Goal: Information Seeking & Learning: Learn about a topic

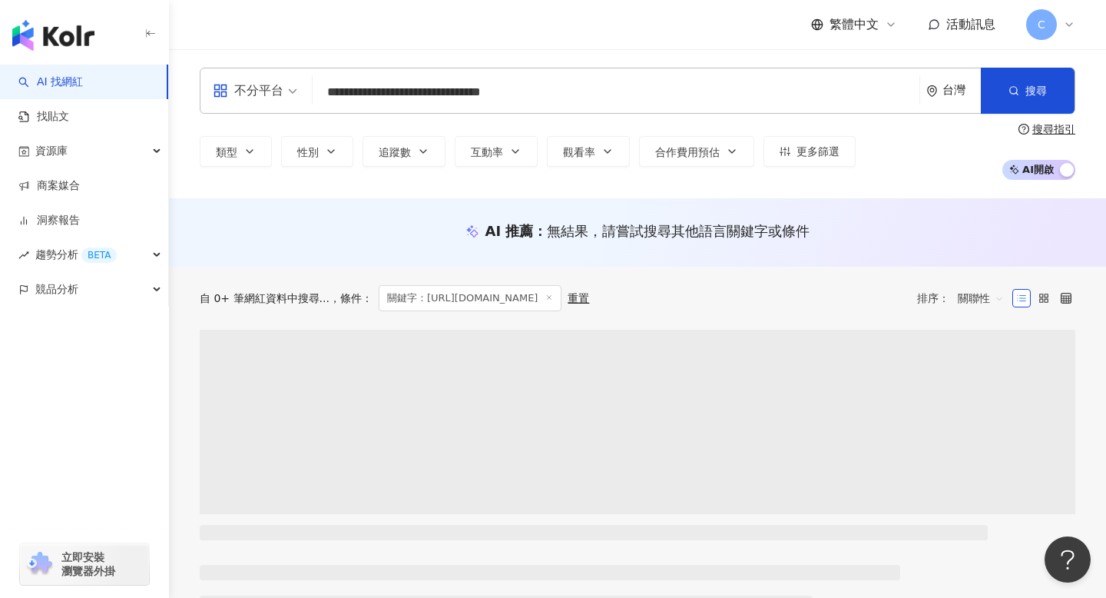
click at [571, 99] on input "**********" at bounding box center [616, 92] width 594 height 29
type input "**********"
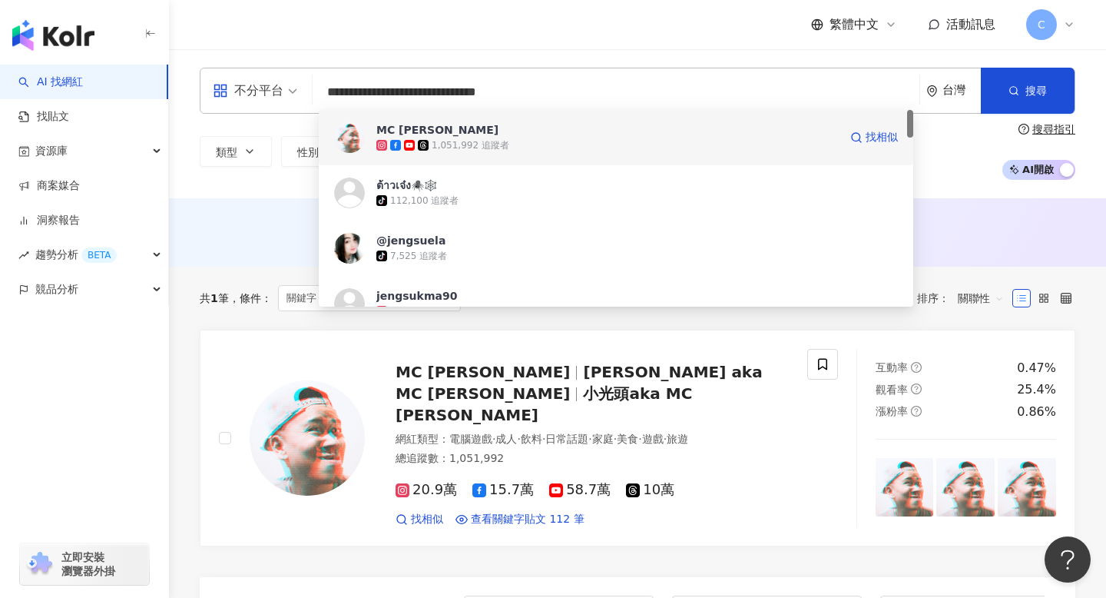
click at [524, 132] on span "MC [PERSON_NAME]" at bounding box center [607, 129] width 462 height 15
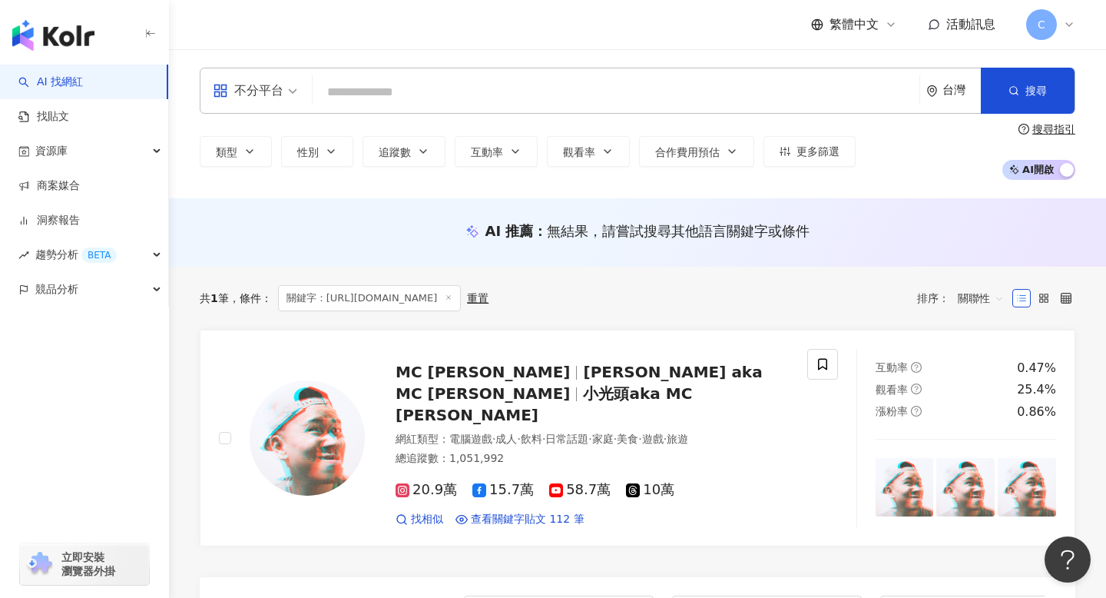
paste input "**********"
type input "**********"
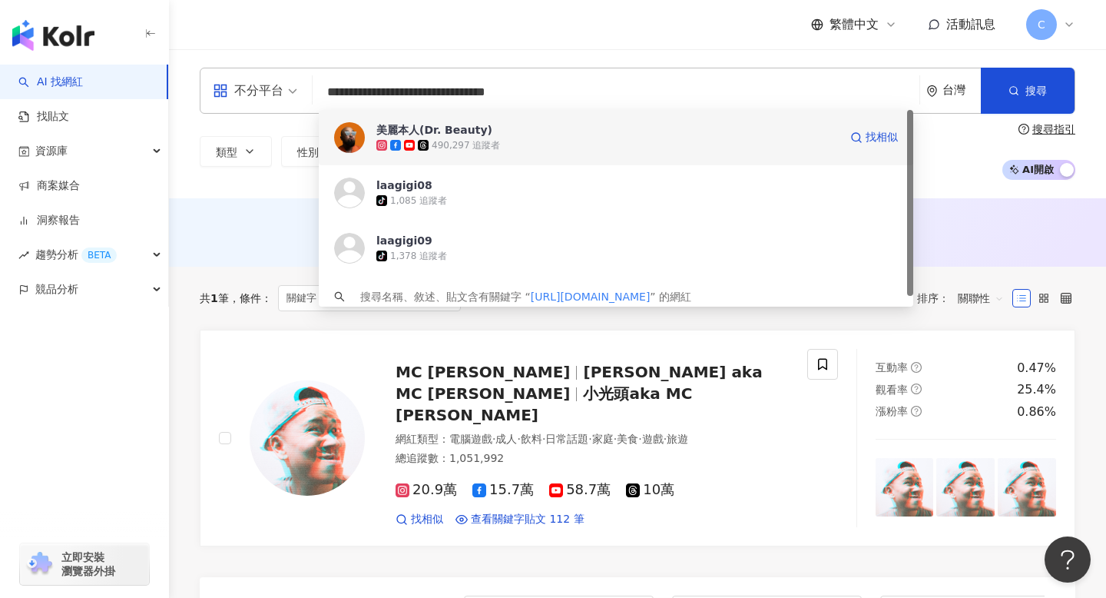
click at [484, 132] on span "美麗本人(Dr. Beauty)" at bounding box center [607, 129] width 462 height 15
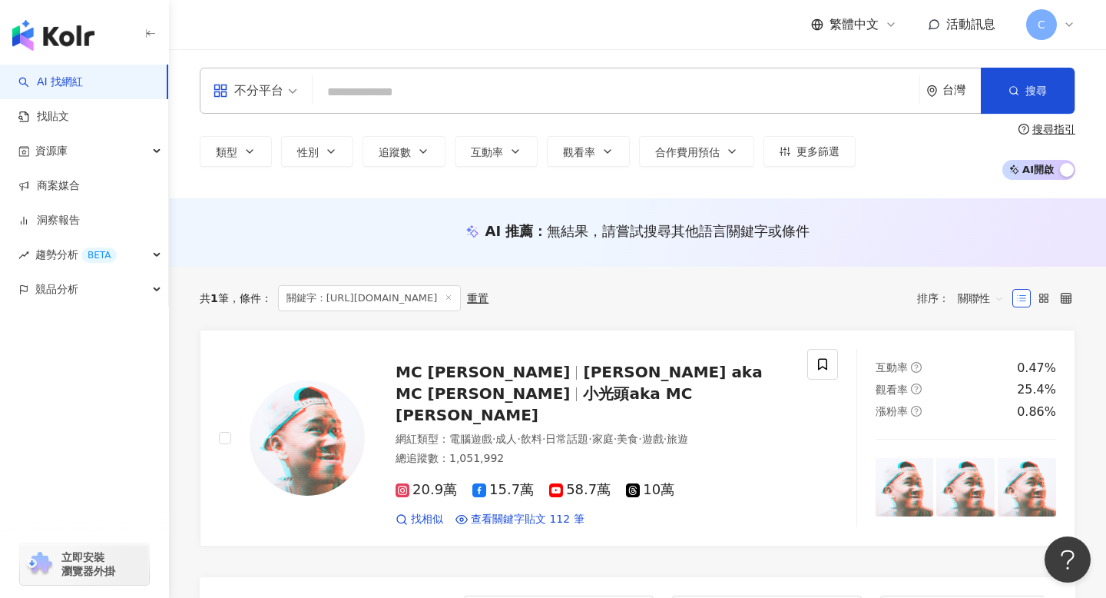
paste input "**********"
type input "**********"
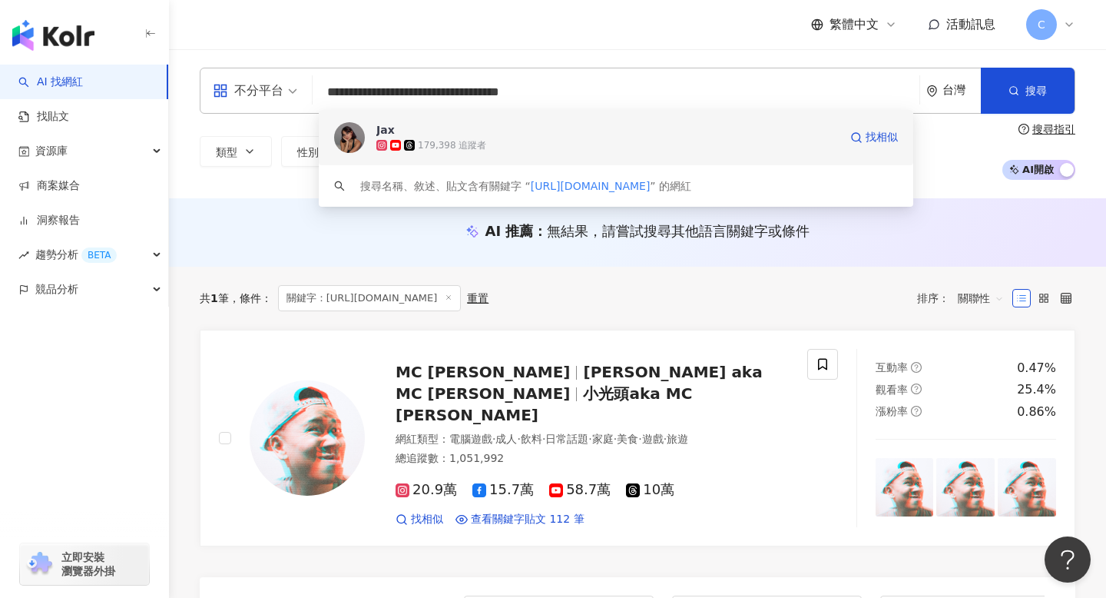
click at [496, 141] on div "179,398 追蹤者" at bounding box center [607, 144] width 462 height 15
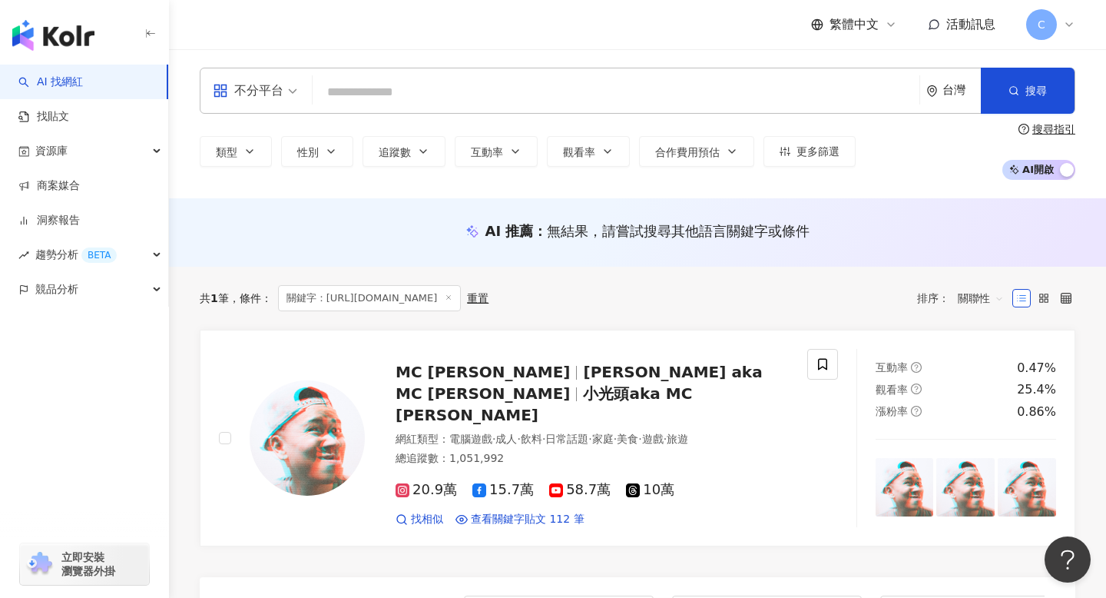
paste input "**********"
type input "**********"
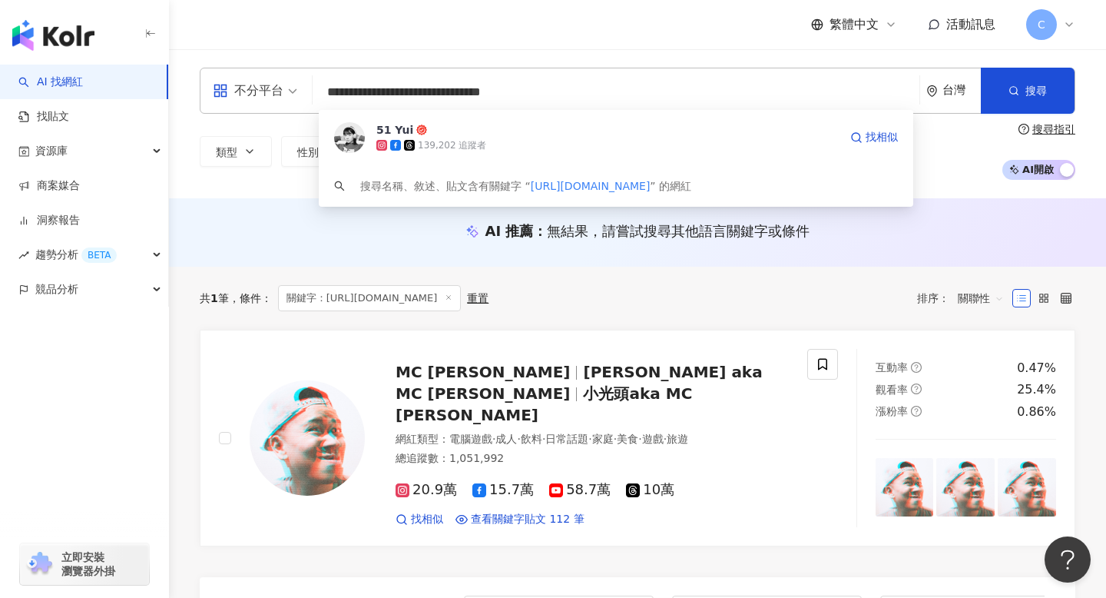
click at [651, 142] on div "139,202 追蹤者" at bounding box center [607, 144] width 462 height 15
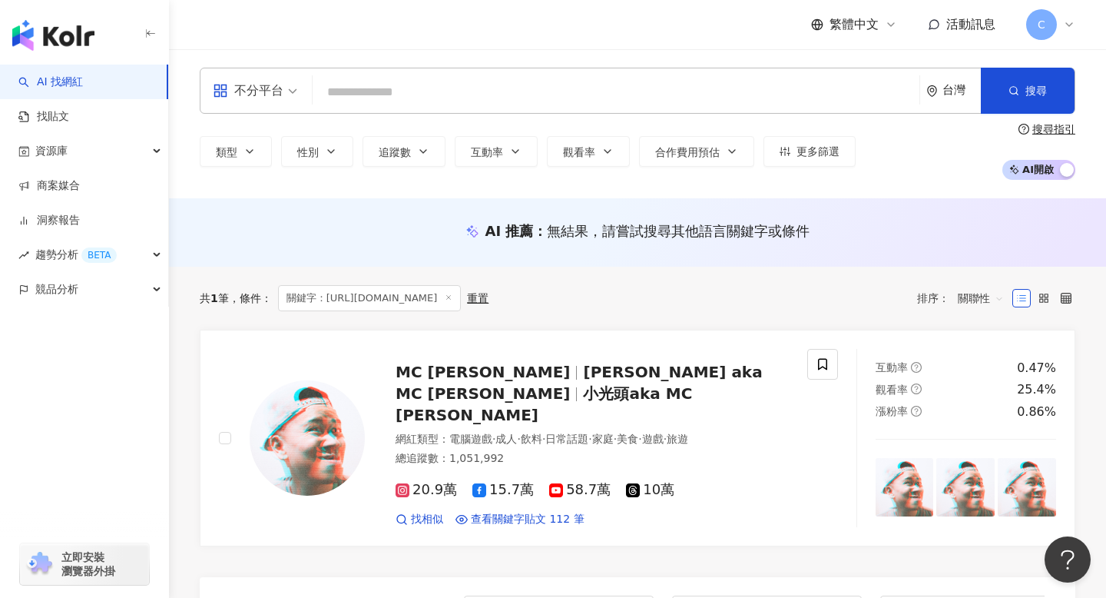
paste input "**********"
type input "**********"
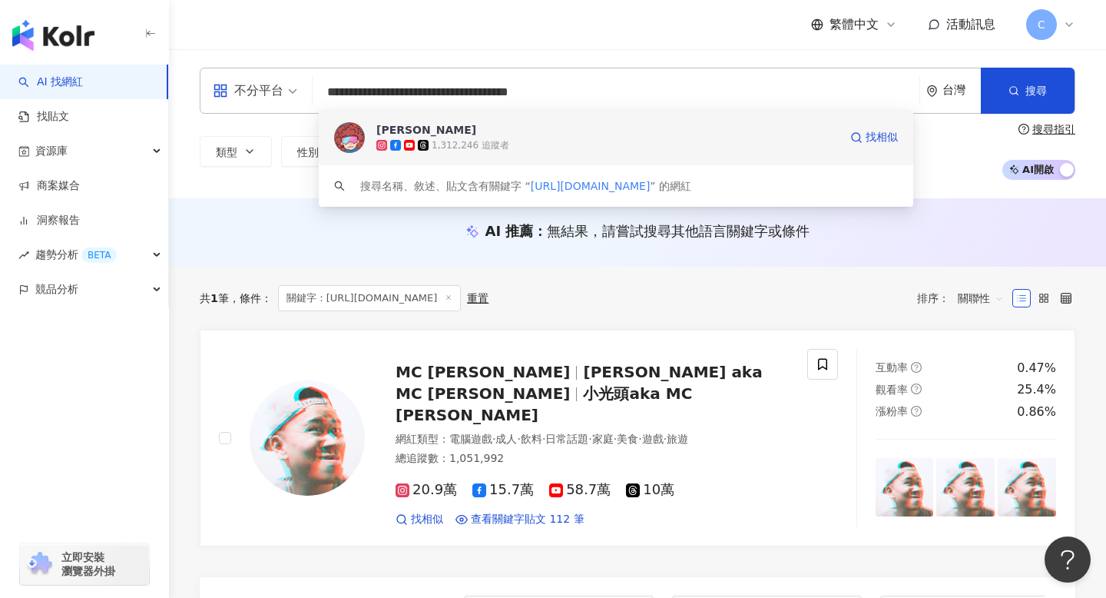
click at [494, 123] on span "廉傑克曼" at bounding box center [607, 129] width 462 height 15
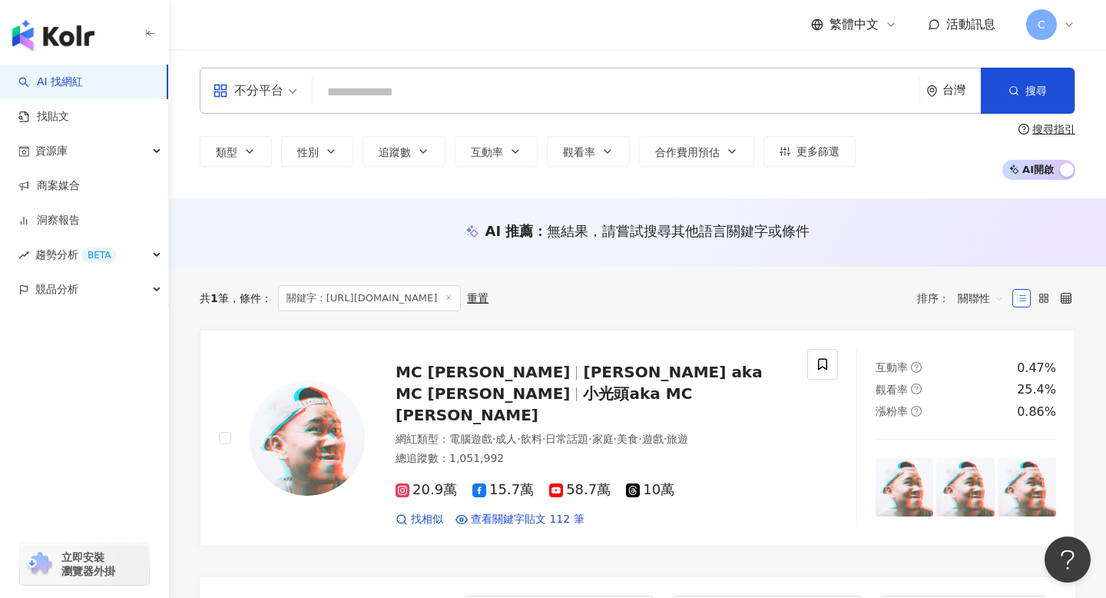
paste input "**********"
type input "**********"
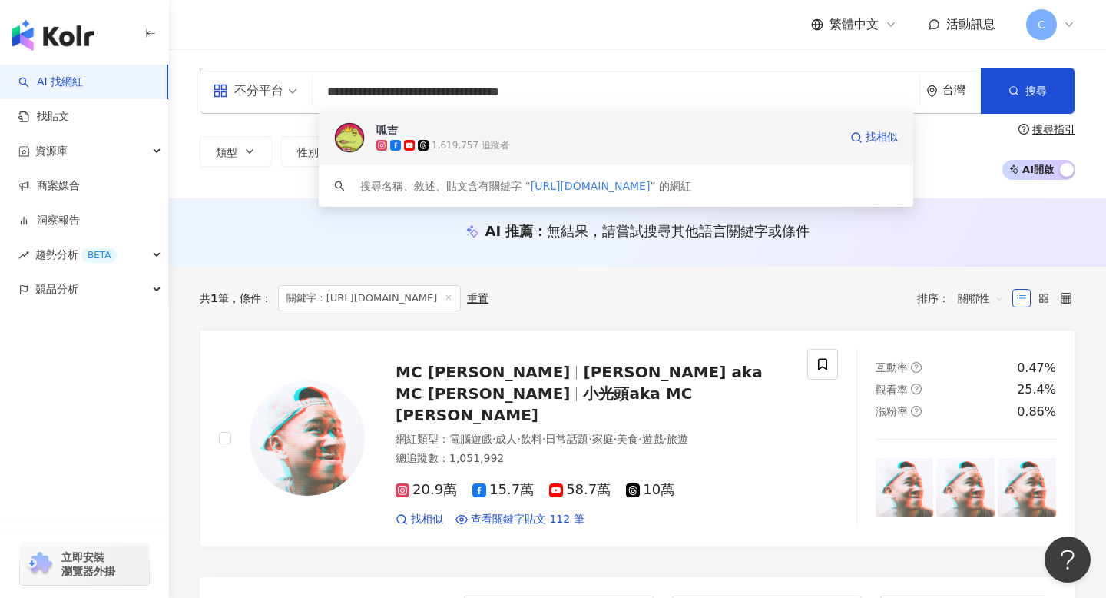
click at [528, 122] on span "呱吉" at bounding box center [607, 129] width 462 height 15
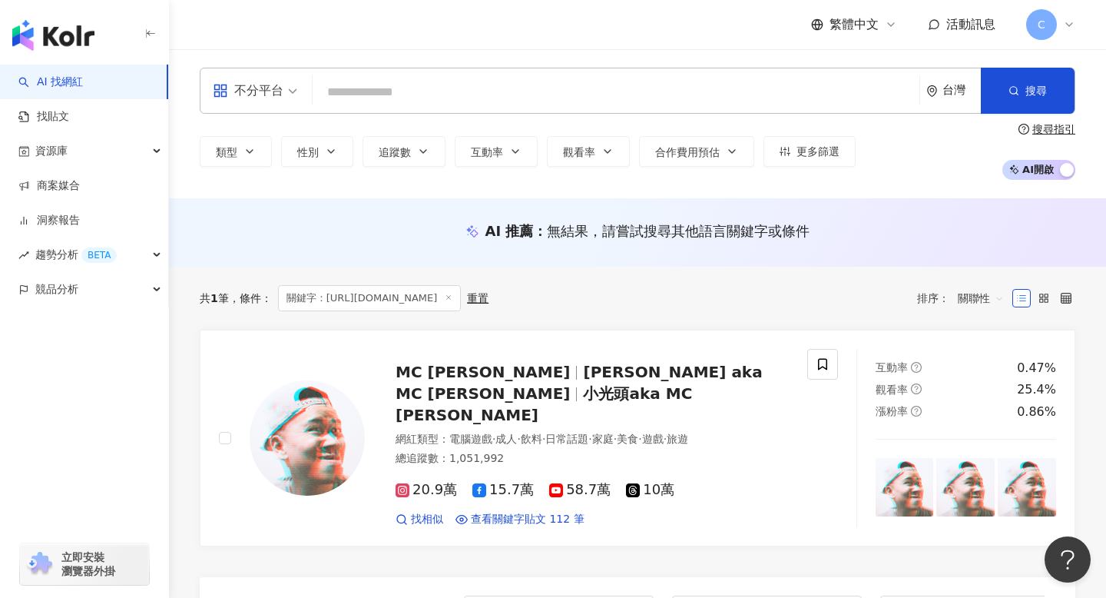
paste input "**********"
type input "**********"
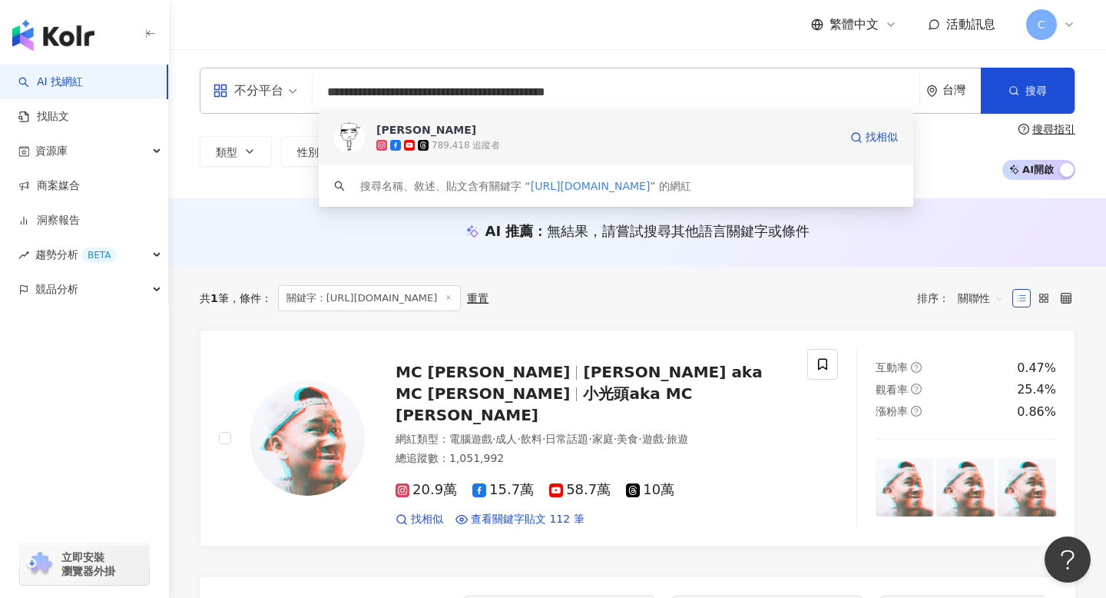
click at [500, 146] on div "789,418 追蹤者" at bounding box center [607, 144] width 462 height 15
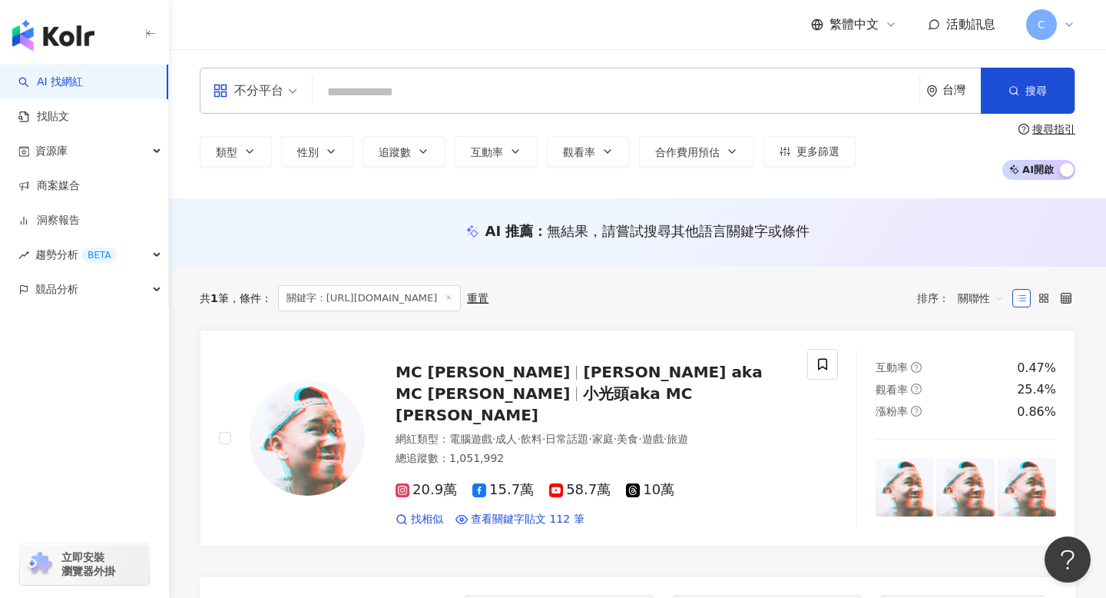
paste input "**********"
type input "**********"
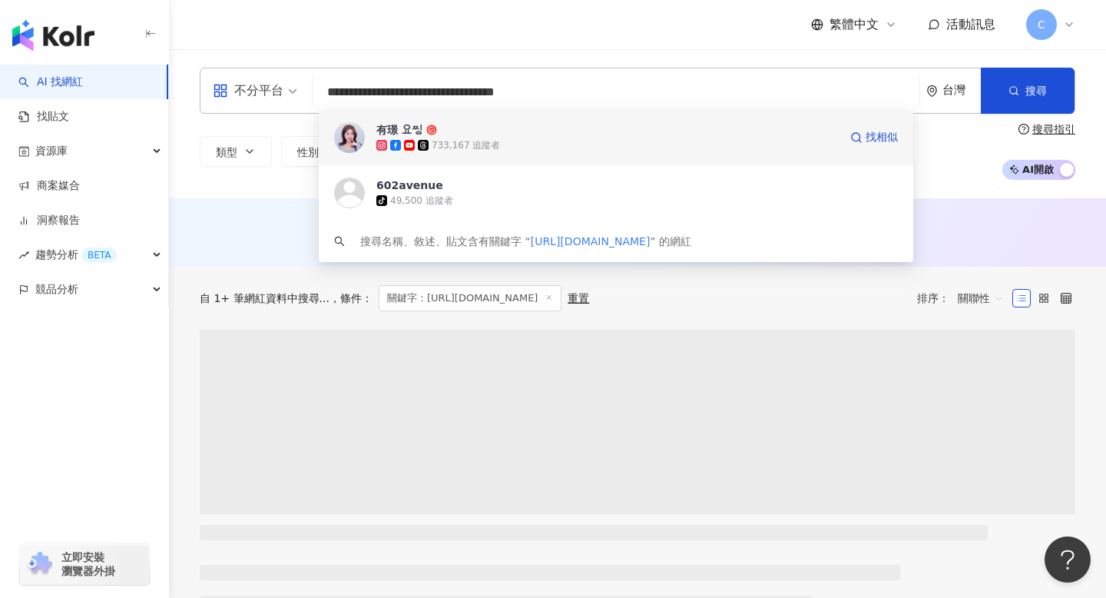
click at [496, 139] on div "733,167 追蹤者" at bounding box center [607, 144] width 462 height 15
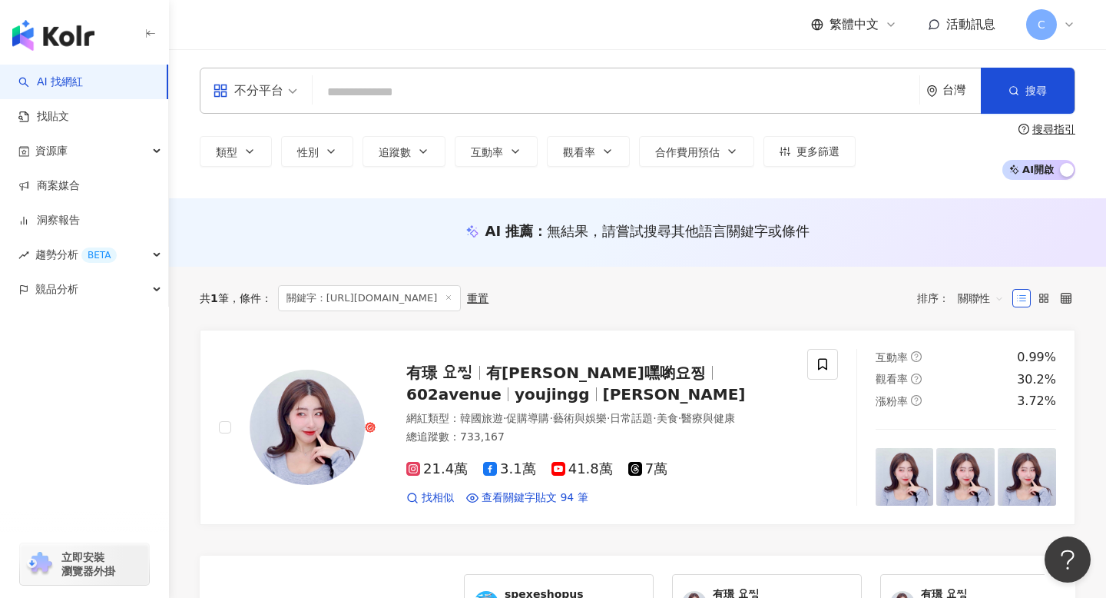
paste input "**********"
type input "**********"
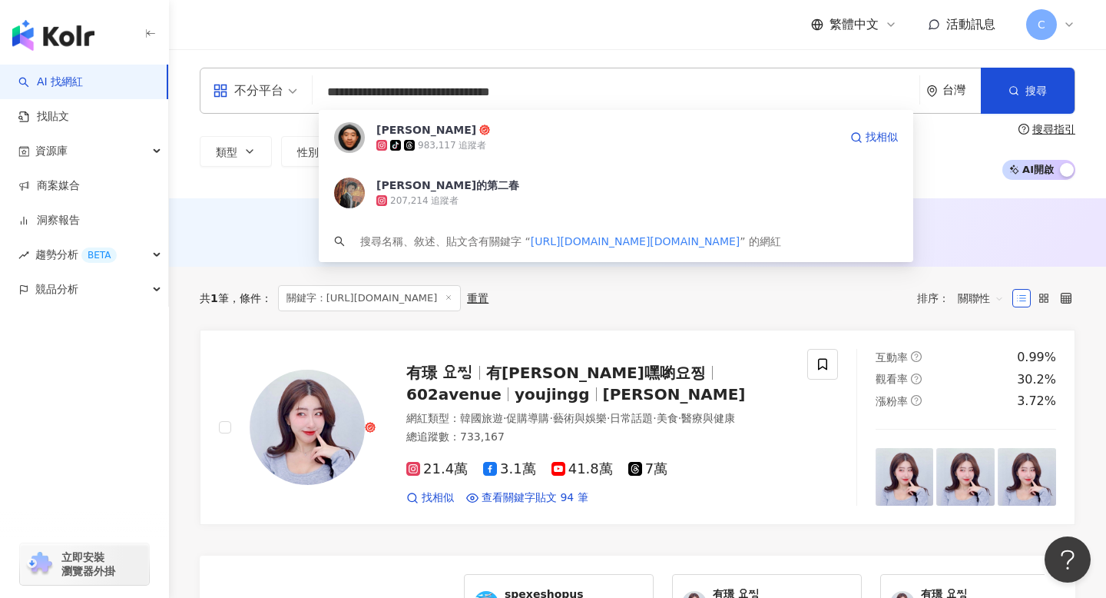
click at [488, 134] on span "滌綸木子李" at bounding box center [607, 129] width 462 height 15
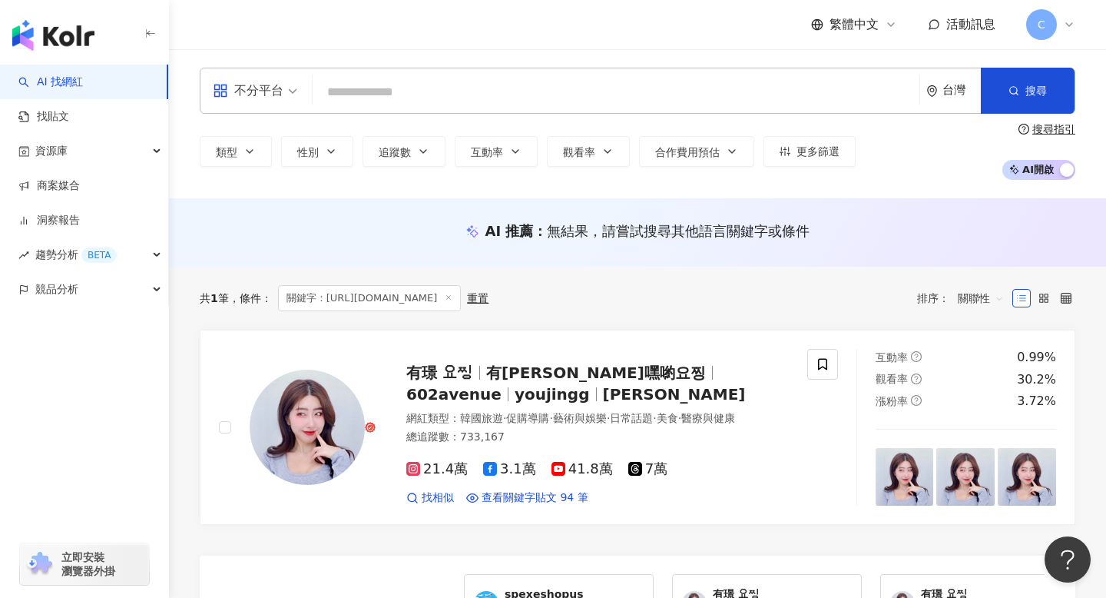
paste input "**********"
type input "**********"
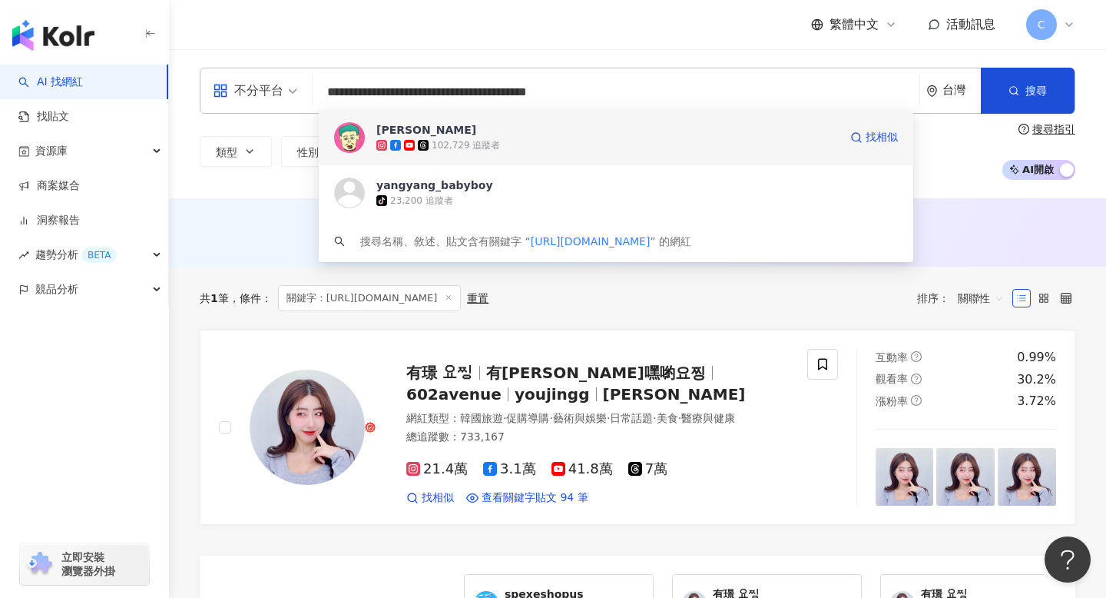
click at [488, 132] on span "張洋洋洋" at bounding box center [607, 129] width 462 height 15
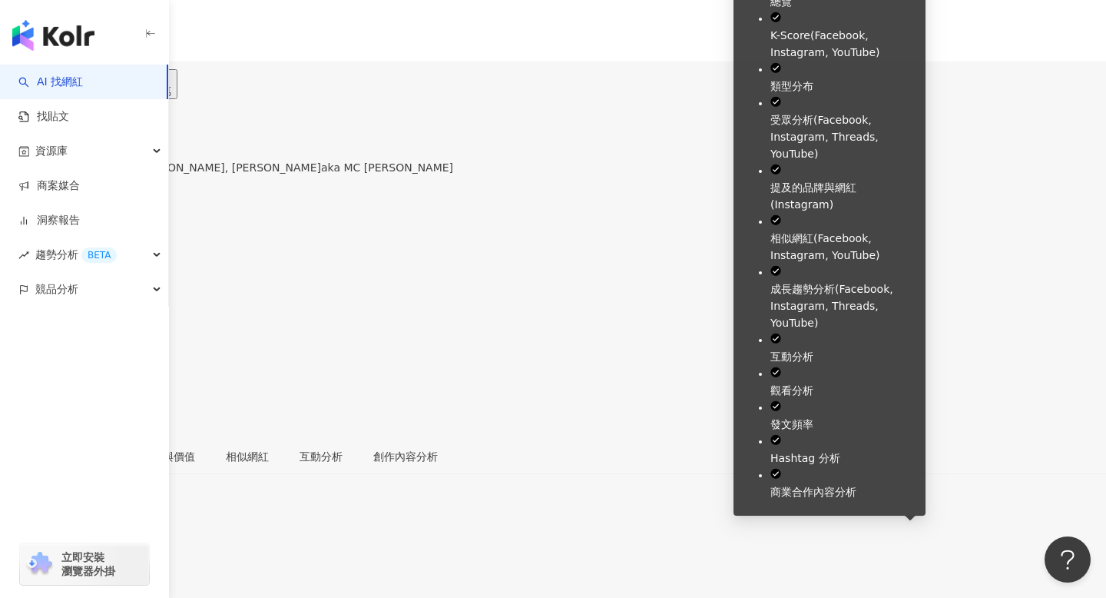
drag, startPoint x: 788, startPoint y: 129, endPoint x: 817, endPoint y: 126, distance: 29.3
click at [818, 243] on div "4.19%" at bounding box center [553, 257] width 1106 height 29
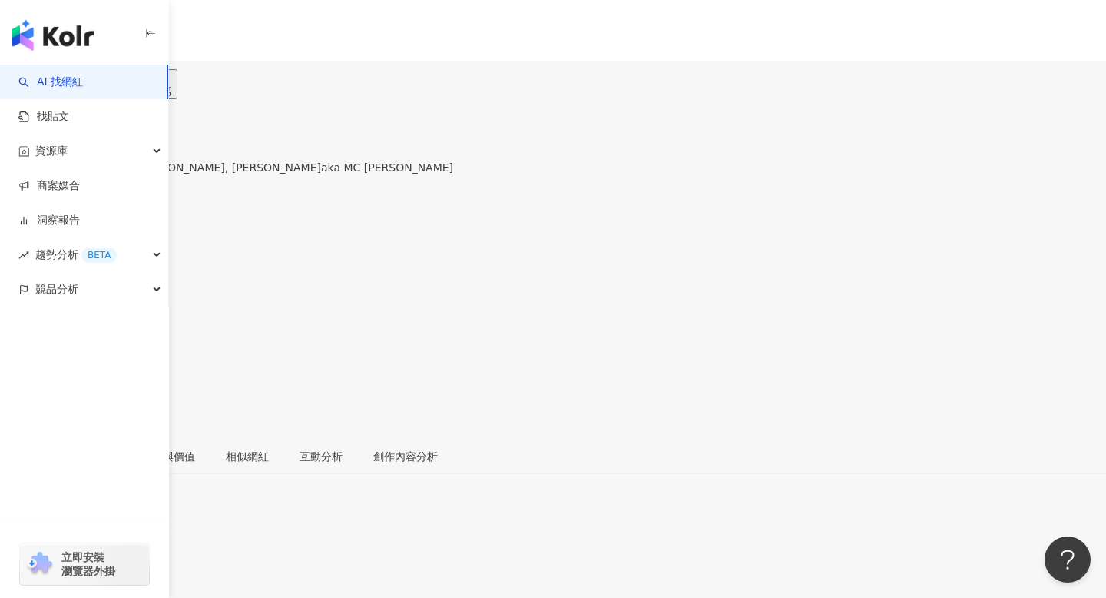
drag, startPoint x: 741, startPoint y: 125, endPoint x: 687, endPoint y: 125, distance: 53.8
click at [687, 174] on div "追蹤數 208,802" at bounding box center [553, 198] width 1106 height 49
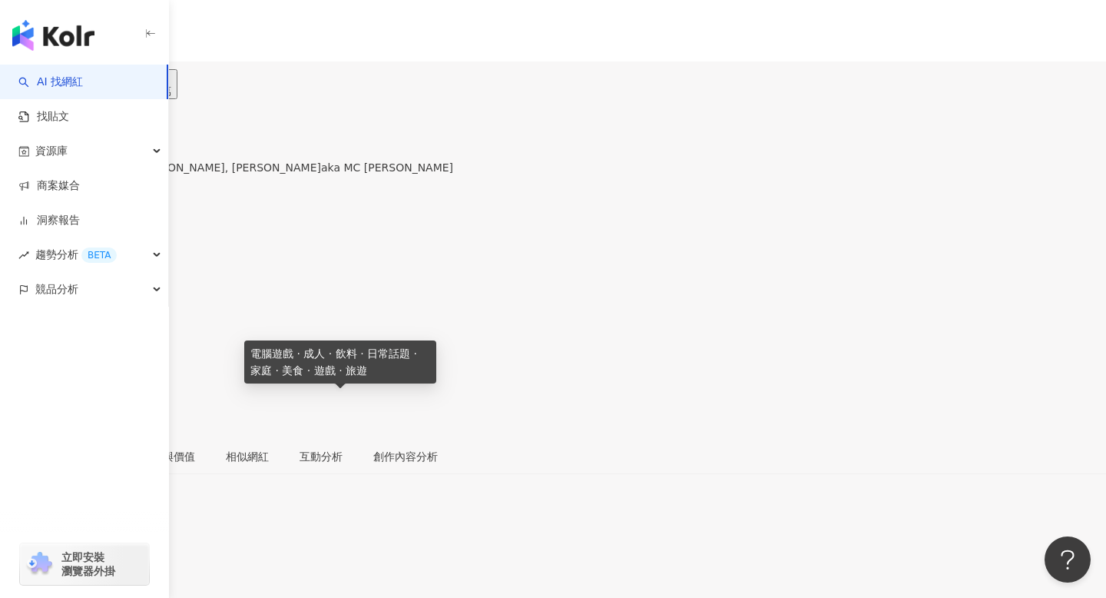
drag, startPoint x: 272, startPoint y: 419, endPoint x: 227, endPoint y: 401, distance: 47.9
copy span "電腦遊戲 · 成人 · 飲料 · 日常話題 · 家庭 · 美食 · 遊戲 · 旅遊"
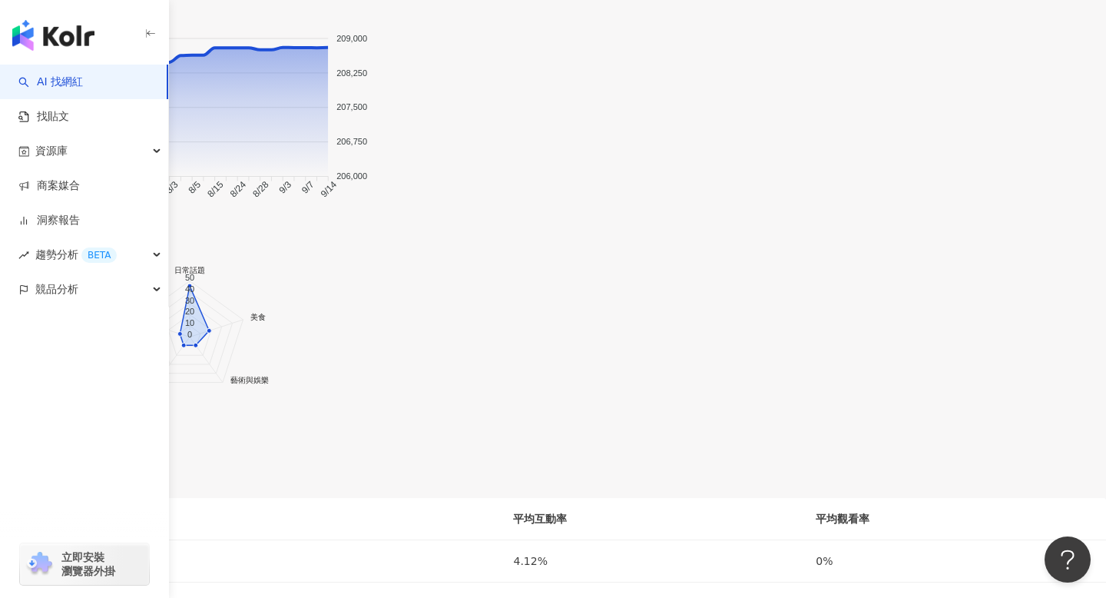
scroll to position [1486, 0]
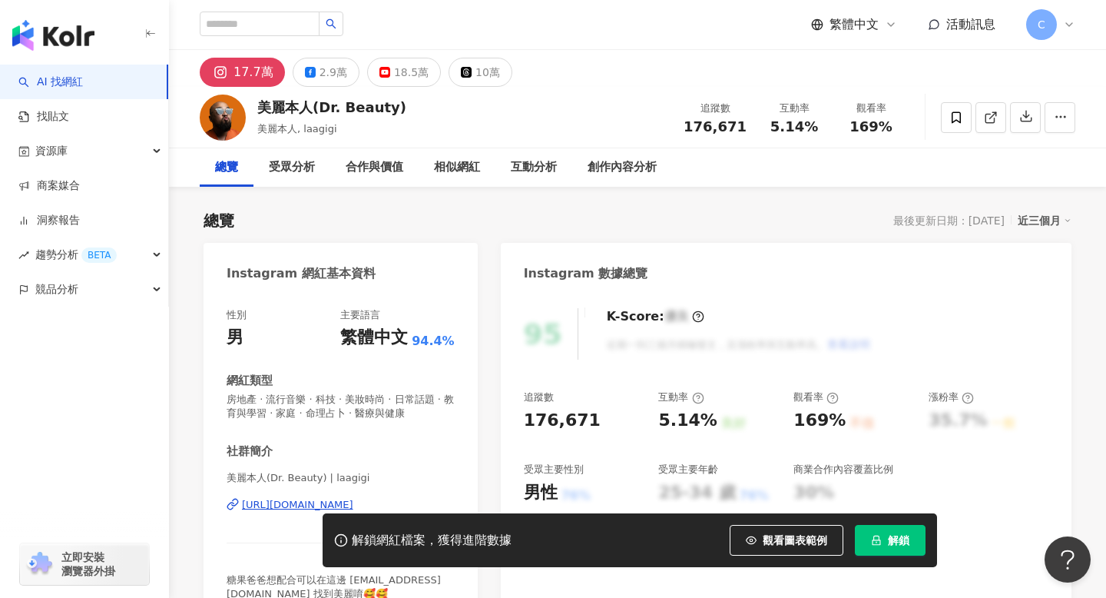
click at [884, 548] on button "解鎖" at bounding box center [890, 540] width 71 height 31
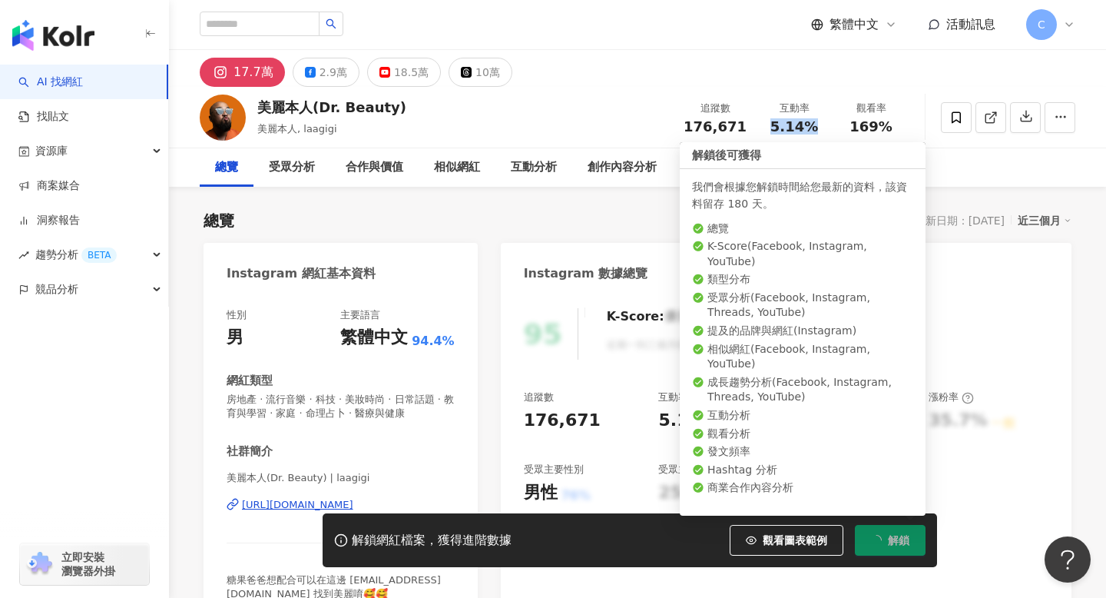
drag, startPoint x: 818, startPoint y: 125, endPoint x: 764, endPoint y: 126, distance: 53.8
click at [765, 126] on div "5.14%" at bounding box center [794, 126] width 58 height 15
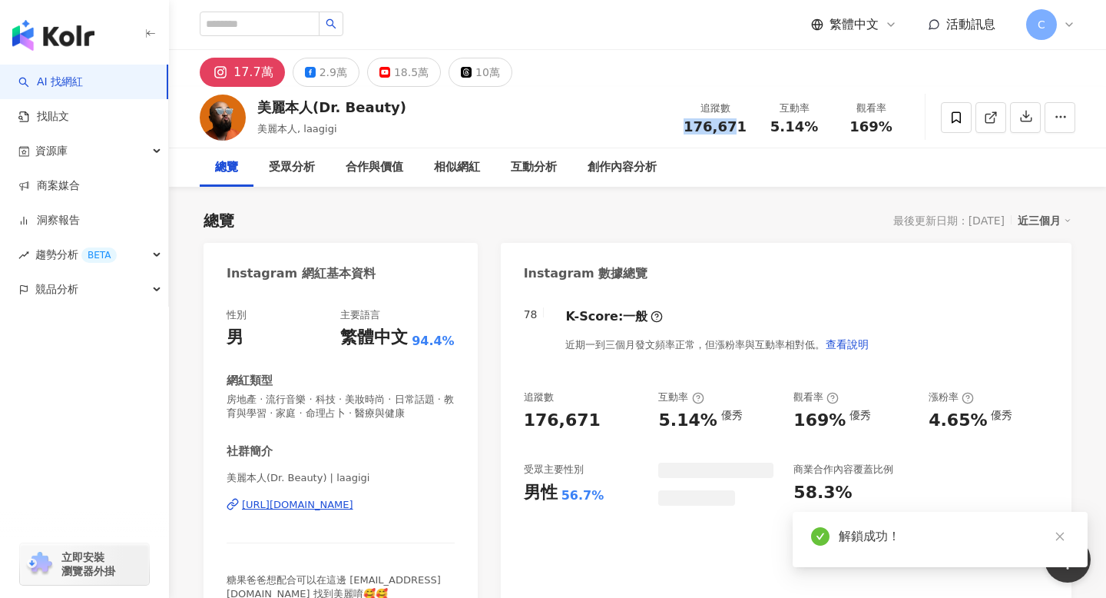
drag, startPoint x: 674, startPoint y: 128, endPoint x: 747, endPoint y: 121, distance: 74.1
click at [747, 121] on div "美麗本人(Dr. Beauty) 美麗本人, laagigi 追蹤數 176,671 互動率 5.14% 觀看率 169%" at bounding box center [637, 117] width 937 height 61
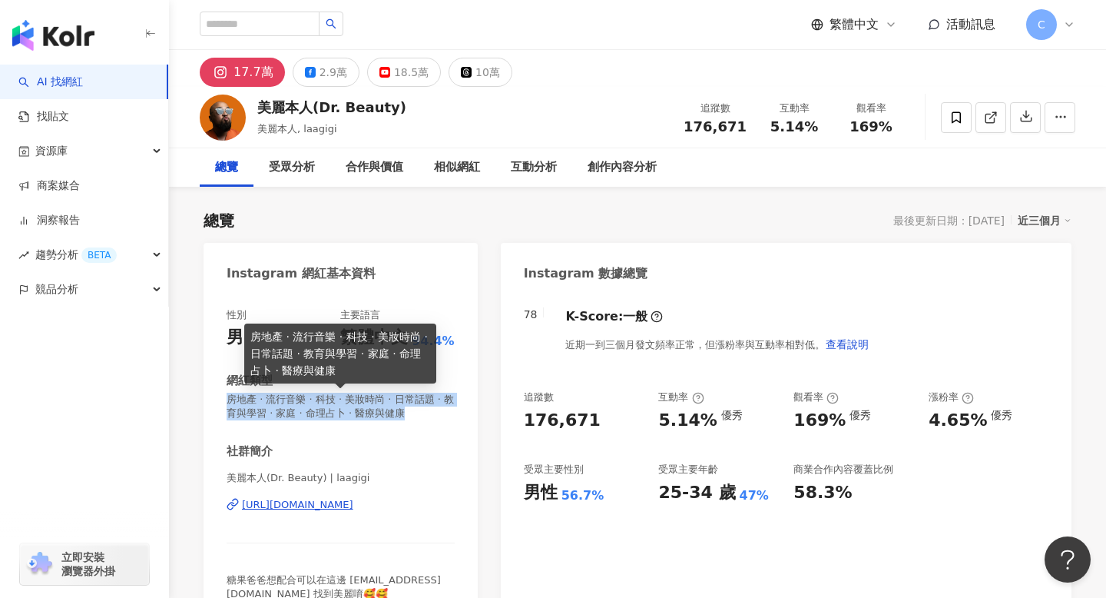
drag, startPoint x: 400, startPoint y: 416, endPoint x: 227, endPoint y: 403, distance: 173.3
click at [227, 403] on span "房地產 · 流行音樂 · 科技 · 美妝時尚 · 日常話題 · 教育與學習 · 家庭 · 命理占卜 · 醫療與健康" at bounding box center [341, 406] width 228 height 28
copy span "房地產 · 流行音樂 · 科技 · 美妝時尚 · 日常話題 · 教育與學習 · 家庭 · 命理占卜 · 醫療與健康"
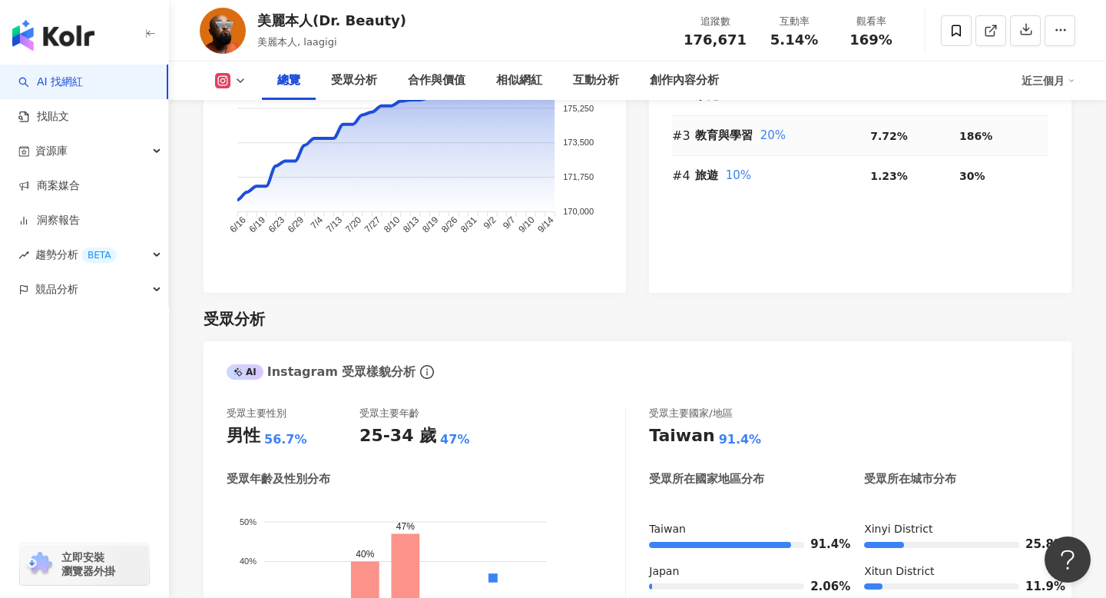
scroll to position [1375, 0]
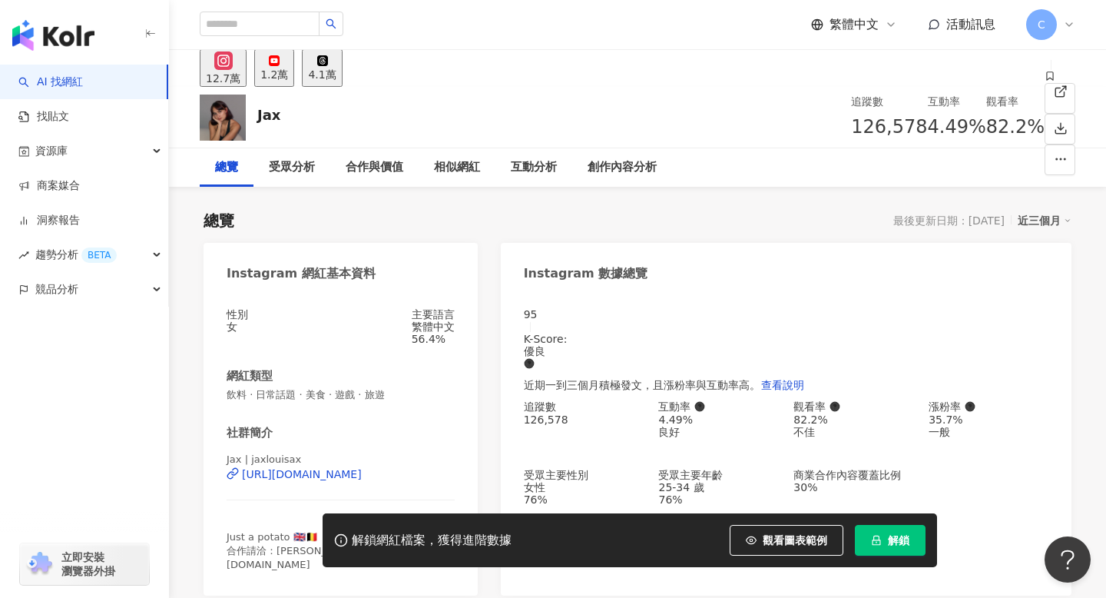
click at [880, 561] on div "解鎖網紅檔案，獲得進階數據 觀看圖表範例 解鎖" at bounding box center [630, 540] width 614 height 54
click at [892, 543] on span "解鎖" at bounding box center [899, 540] width 22 height 12
drag, startPoint x: 819, startPoint y: 129, endPoint x: 775, endPoint y: 129, distance: 43.8
click at [928, 129] on div "4.49%" at bounding box center [957, 127] width 58 height 29
copy span "4.49%"
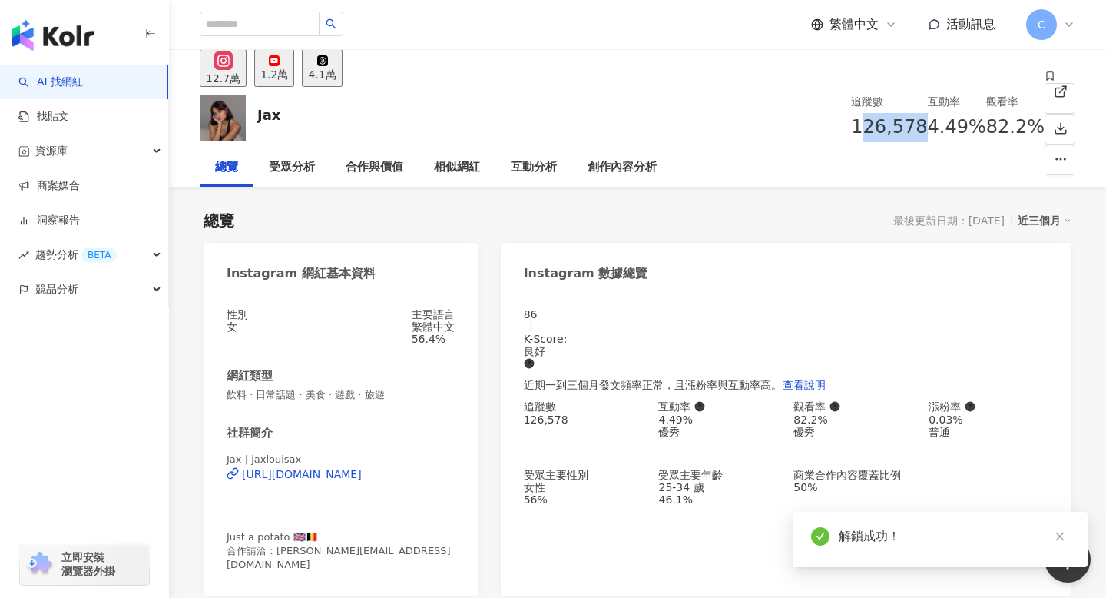
drag, startPoint x: 713, startPoint y: 129, endPoint x: 687, endPoint y: 127, distance: 25.4
click at [851, 127] on div "追蹤數 126,578" at bounding box center [889, 117] width 76 height 49
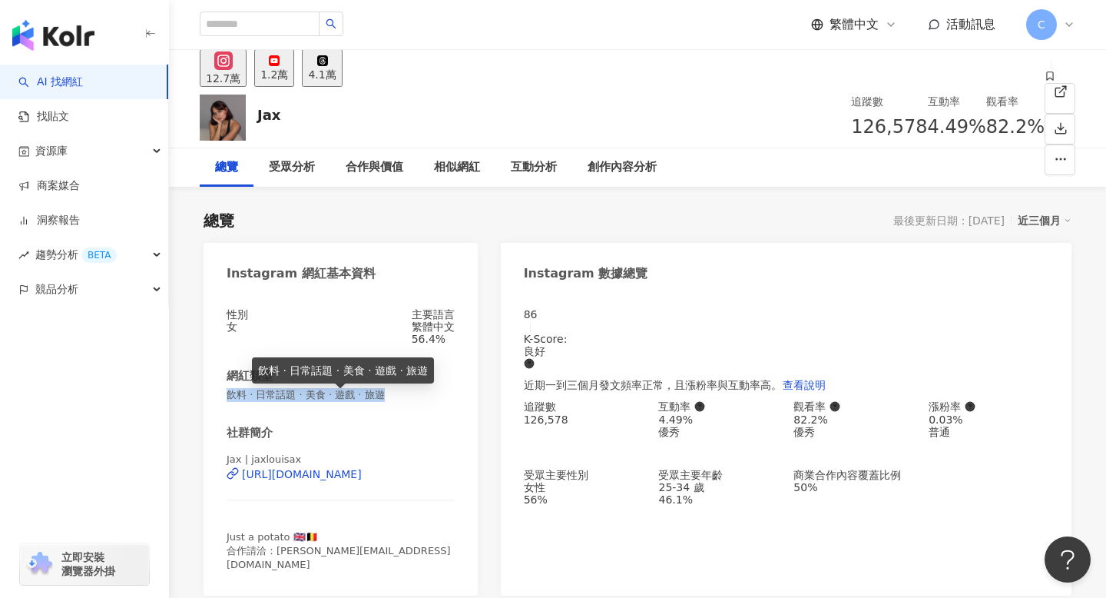
drag, startPoint x: 376, startPoint y: 402, endPoint x: 225, endPoint y: 405, distance: 150.6
click at [225, 405] on div "性別 女 主要語言 繁體中文 56.4% 網紅類型 飲料 · 日常話題 · 美食 · 遊戲 · 旅遊 社群簡介 Jax | jaxlouisax https:…" at bounding box center [341, 444] width 274 height 303
copy span "飲料 · 日常話題 · 美食 · 遊戲 · 旅遊"
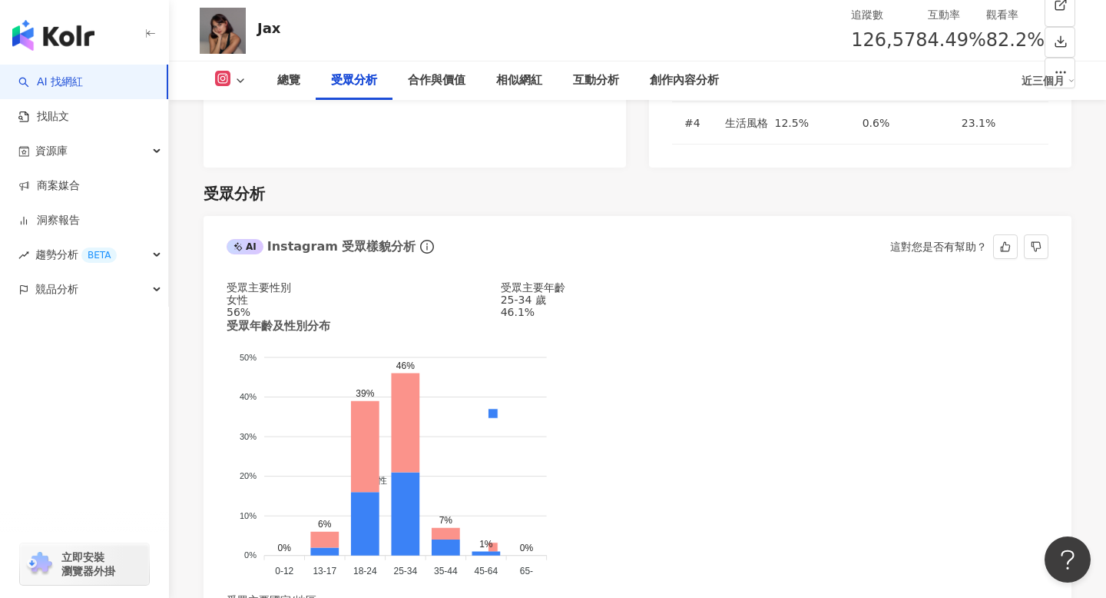
scroll to position [1342, 0]
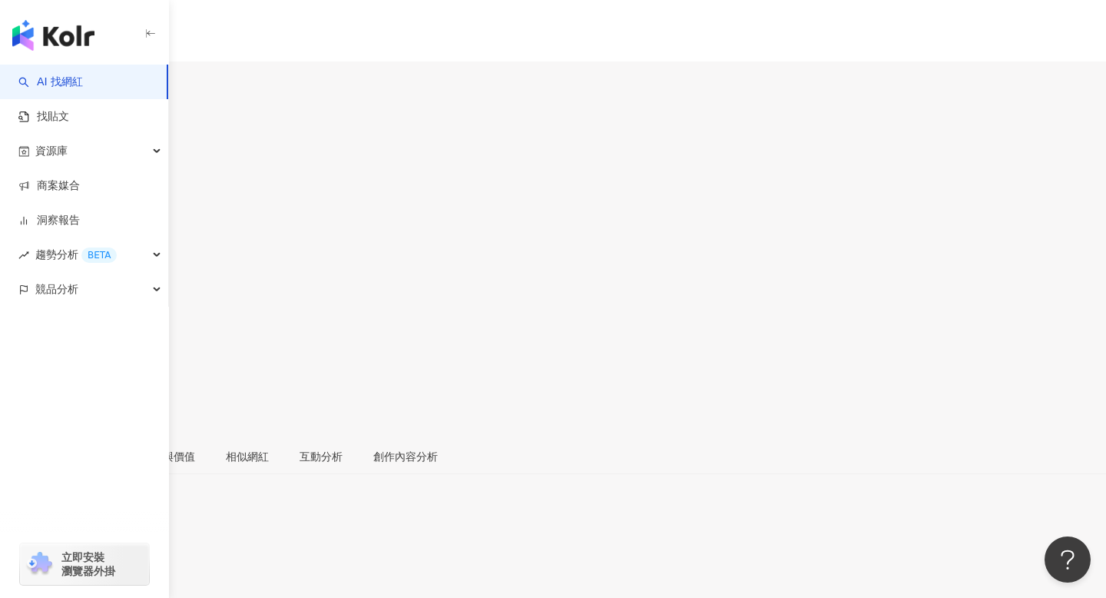
drag, startPoint x: 823, startPoint y: 130, endPoint x: 769, endPoint y: 130, distance: 54.5
click at [769, 223] on div "互動率 9.16%" at bounding box center [553, 247] width 1106 height 49
copy span "9.16%"
drag, startPoint x: 748, startPoint y: 127, endPoint x: 692, endPoint y: 123, distance: 56.2
click at [692, 174] on div "追蹤數 99,855" at bounding box center [553, 198] width 1106 height 49
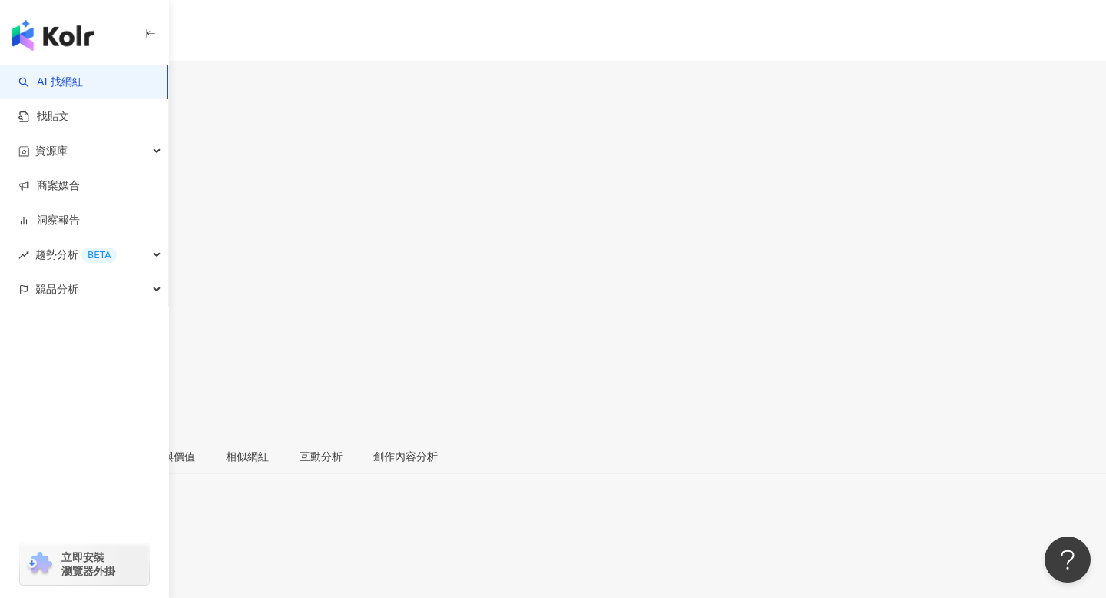
copy span "99,855"
drag, startPoint x: 409, startPoint y: 403, endPoint x: 227, endPoint y: 404, distance: 181.2
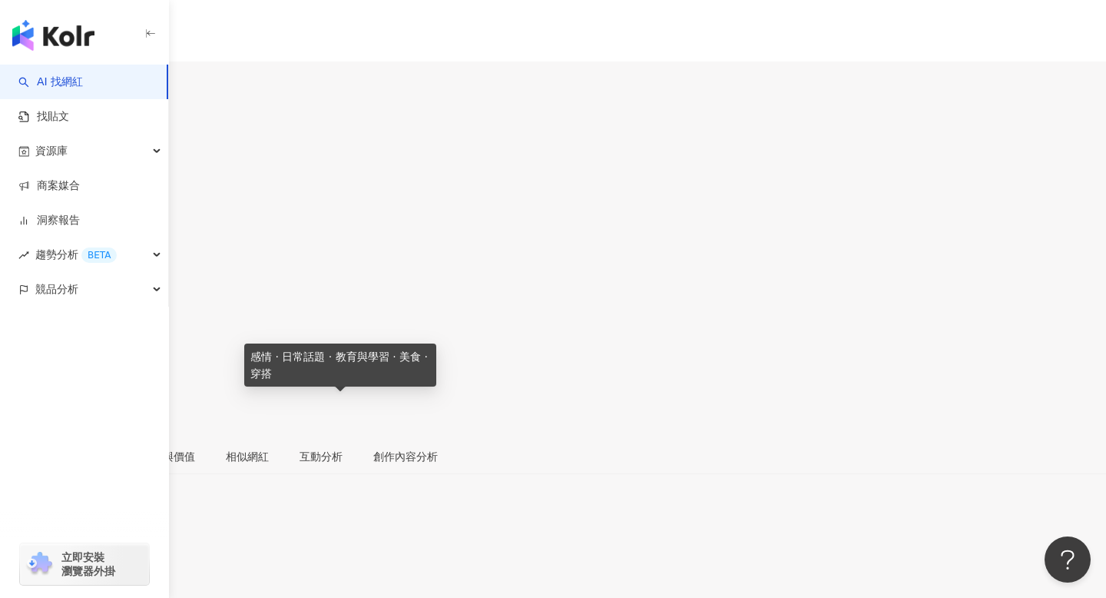
copy span "感情 · 日常話題 · 教育與學習 · 美食 · 穿搭"
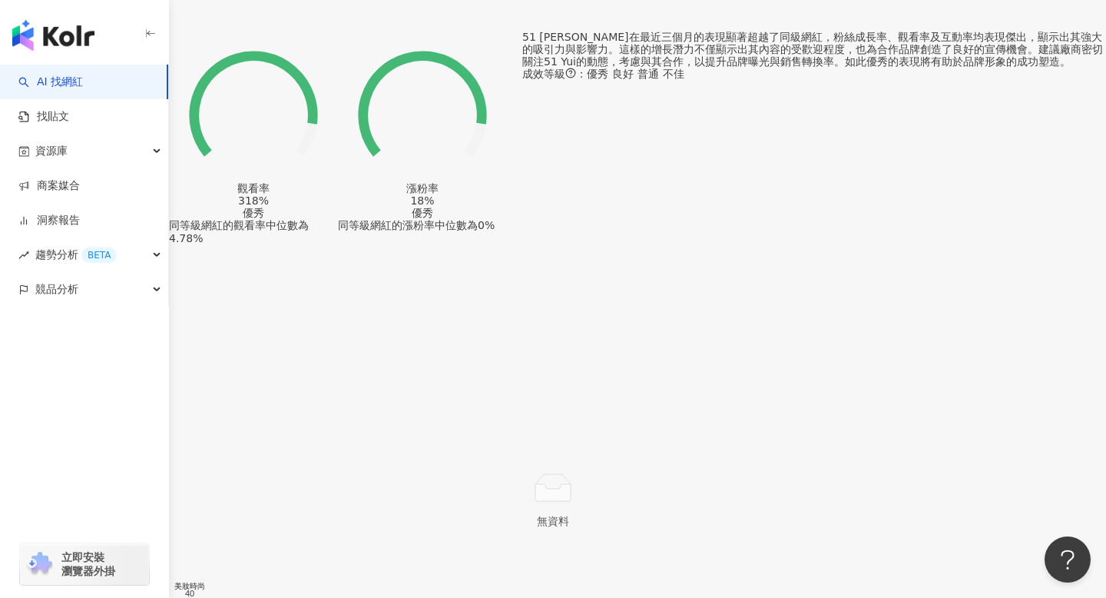
scroll to position [1389, 0]
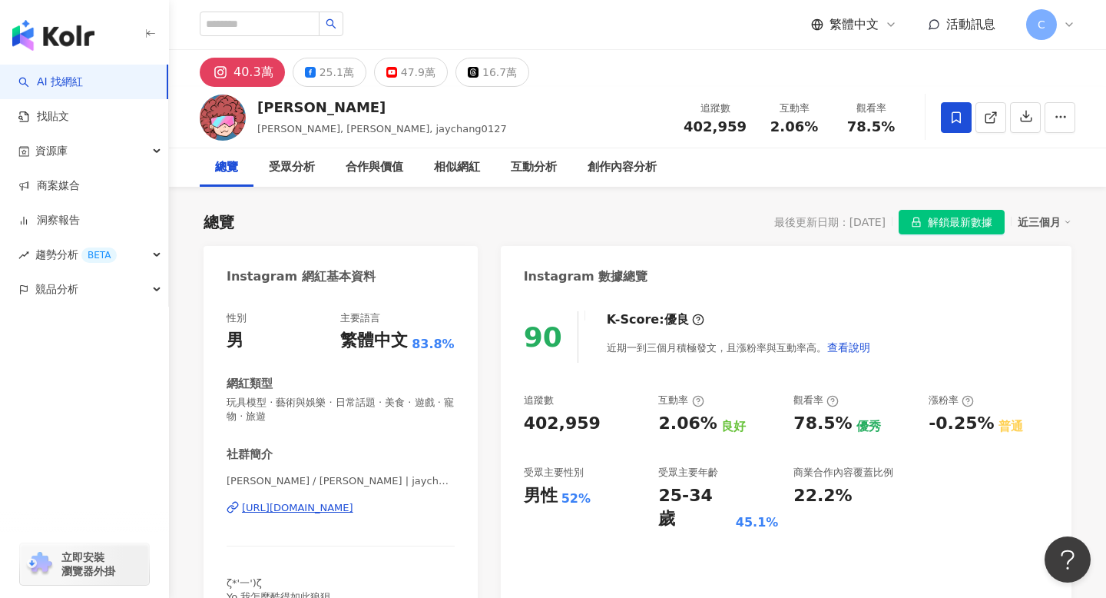
drag, startPoint x: 248, startPoint y: 413, endPoint x: 227, endPoint y: 399, distance: 25.6
click at [227, 399] on span "玩具模型 · 藝術與娛樂 · 日常話題 · 美食 · 遊戲 · 寵物 · 旅遊" at bounding box center [341, 410] width 228 height 28
drag, startPoint x: 759, startPoint y: 122, endPoint x: 689, endPoint y: 124, distance: 69.9
click at [689, 124] on div "追蹤數 402,959 互動率 2.06% 觀看率 78.5%" at bounding box center [791, 116] width 235 height 45
drag, startPoint x: 690, startPoint y: 124, endPoint x: 754, endPoint y: 120, distance: 64.6
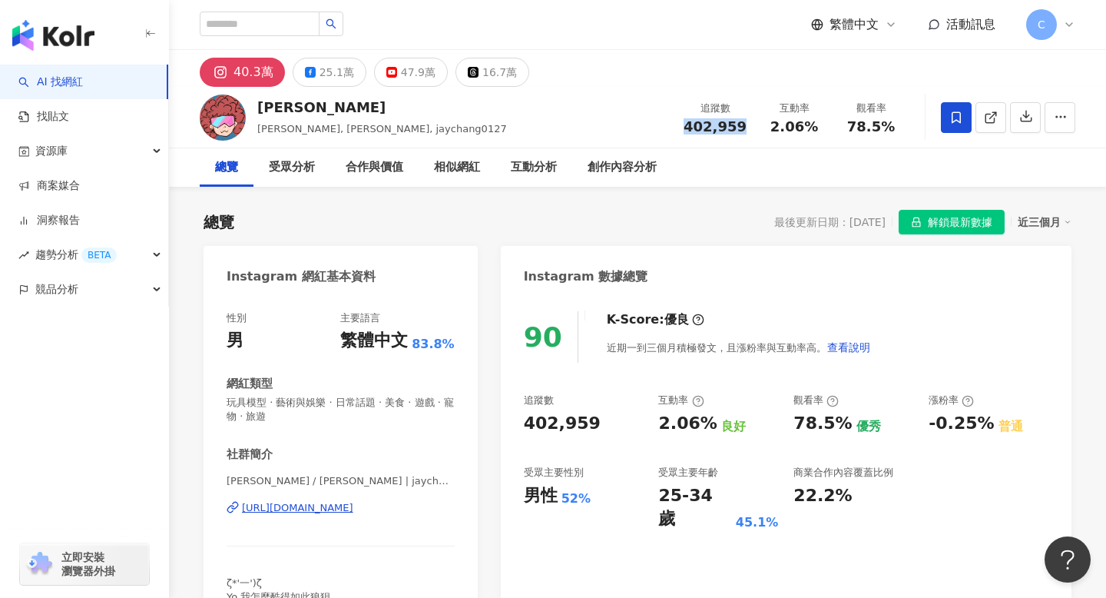
click at [754, 120] on div "追蹤數 402,959" at bounding box center [714, 117] width 81 height 33
copy span "402,959"
drag, startPoint x: 820, startPoint y: 127, endPoint x: 773, endPoint y: 127, distance: 47.6
click at [773, 127] on div "2.06%" at bounding box center [794, 126] width 58 height 15
copy span "2.06%"
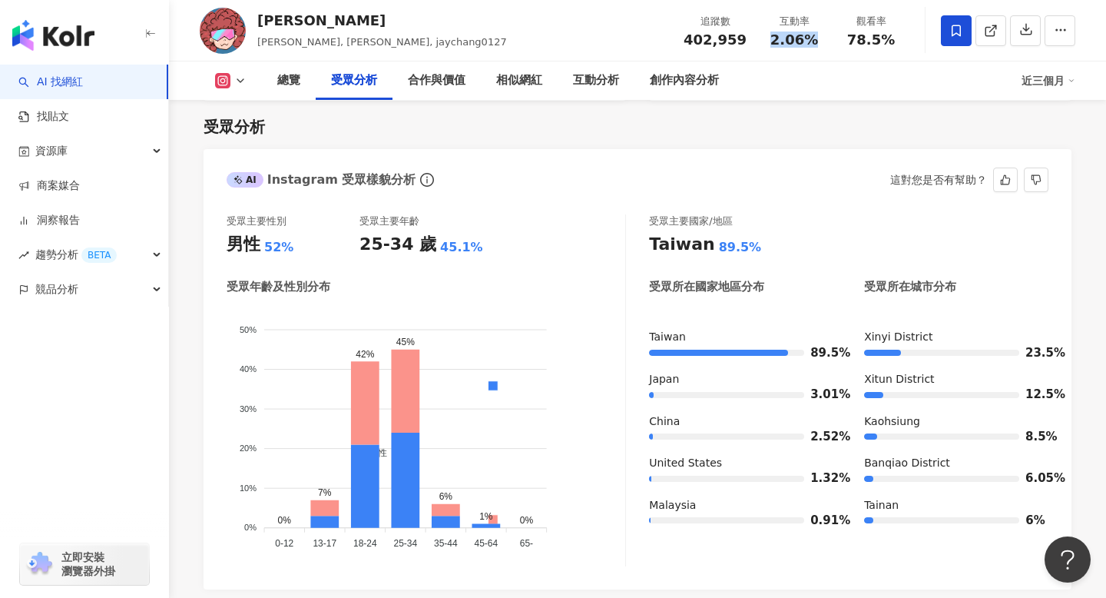
scroll to position [1354, 0]
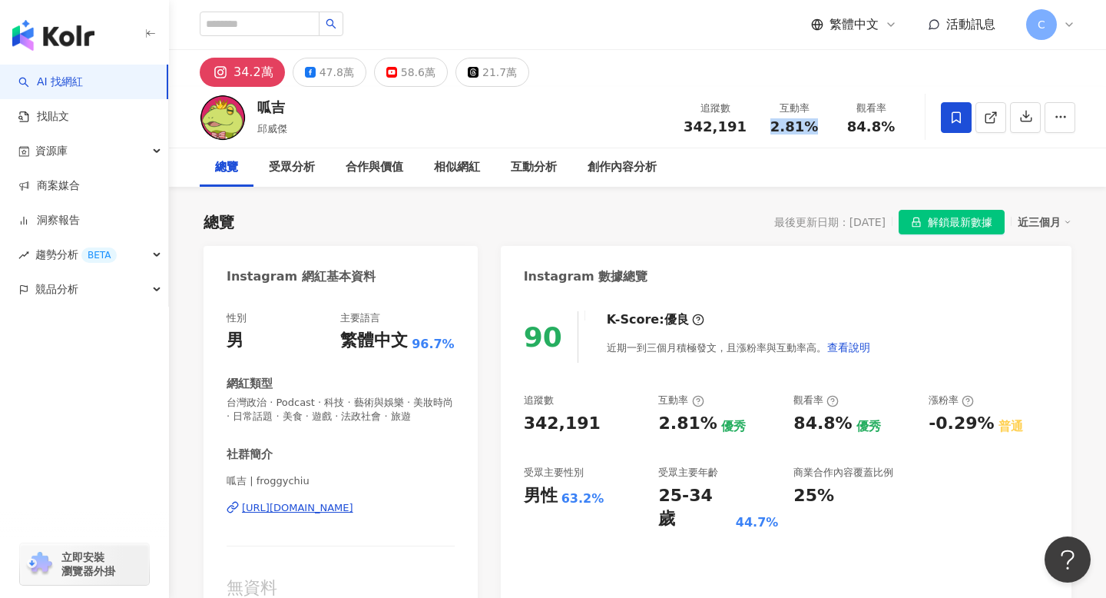
drag, startPoint x: 815, startPoint y: 135, endPoint x: 766, endPoint y: 121, distance: 50.3
click at [766, 121] on div "追蹤數 342,191 互動率 2.81% 觀看率 84.8%" at bounding box center [791, 116] width 235 height 45
copy span "2.81%"
drag, startPoint x: 746, startPoint y: 121, endPoint x: 667, endPoint y: 120, distance: 78.3
click at [667, 120] on div "呱吉 邱威傑 追蹤數 342,191 互動率 2.81% 觀看率 84.8%" at bounding box center [637, 117] width 937 height 61
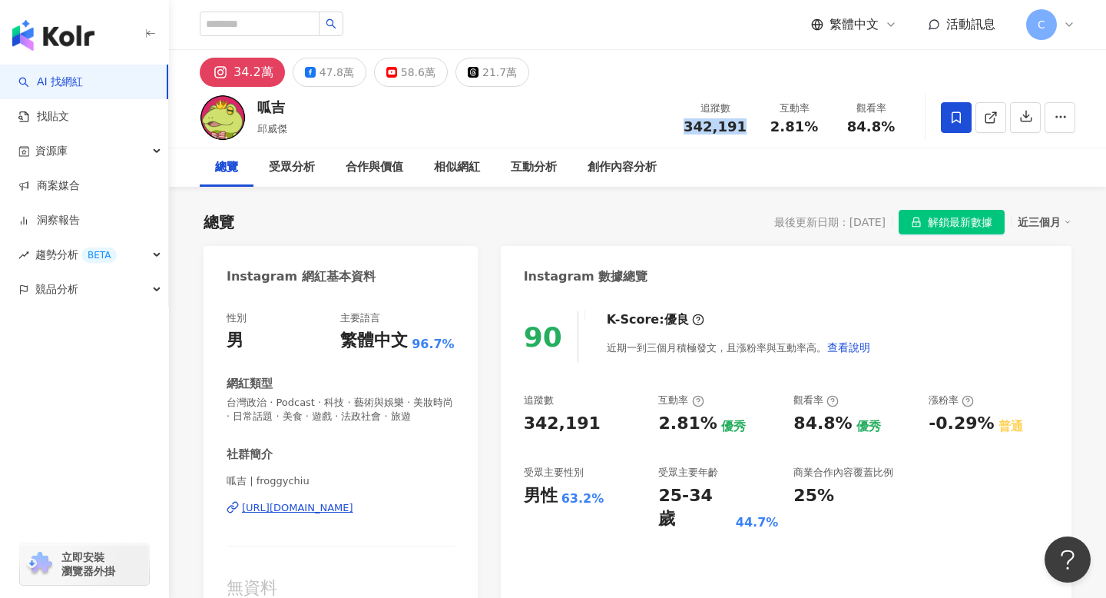
copy span "342,191"
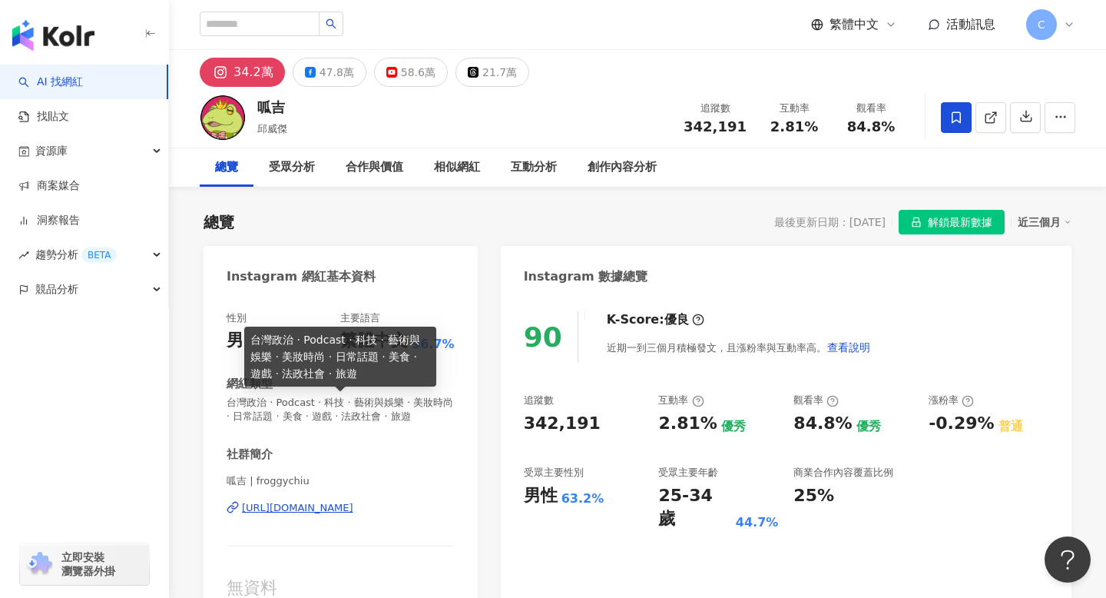
click at [393, 416] on span "台灣政治 · Podcast · 科技 · 藝術與娛樂 · 美妝時尚 · 日常話題 · 美食 · 遊戲 · 法政社會 · 旅遊" at bounding box center [341, 410] width 228 height 28
click at [394, 416] on span "台灣政治 · Podcast · 科技 · 藝術與娛樂 · 美妝時尚 · 日常話題 · 美食 · 遊戲 · 法政社會 · 旅遊" at bounding box center [341, 410] width 228 height 28
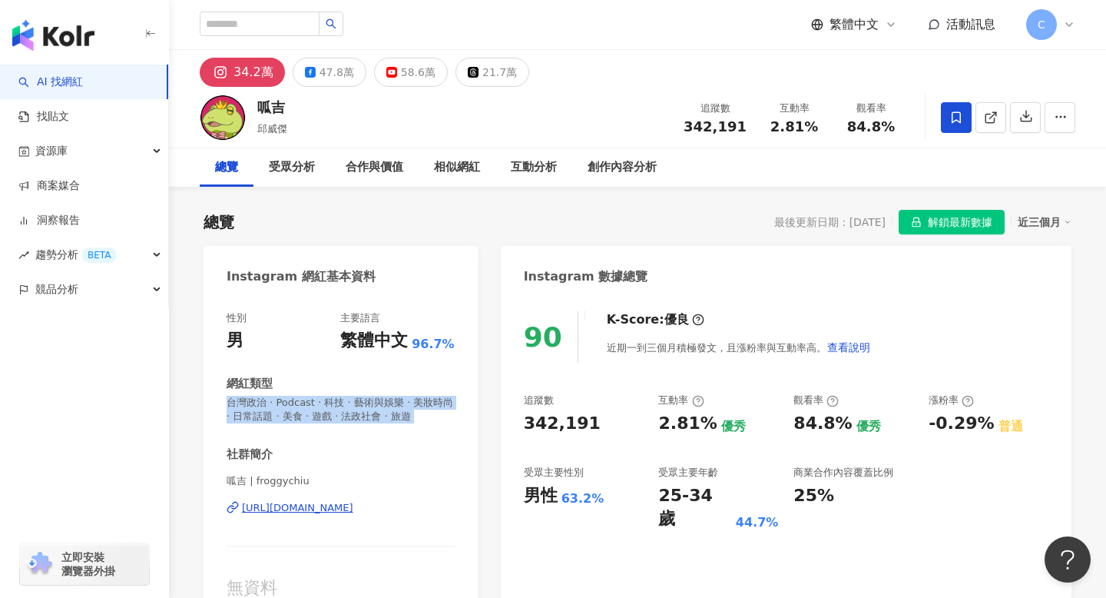
drag, startPoint x: 407, startPoint y: 418, endPoint x: 214, endPoint y: 402, distance: 193.4
click at [214, 402] on div "性別 男 主要語言 繁體中文 96.7% 網紅類型 台灣政治 · Podcast · 科技 · 藝術與娛樂 · 美妝時尚 · 日常話題 · 美食 · 遊戲 ·…" at bounding box center [341, 459] width 274 height 326
copy span "台灣政治 · Podcast · 科技 · 藝術與娛樂 · 美妝時尚 · 日常話題 · 美食 · 遊戲 · 法政社會 · 旅遊"
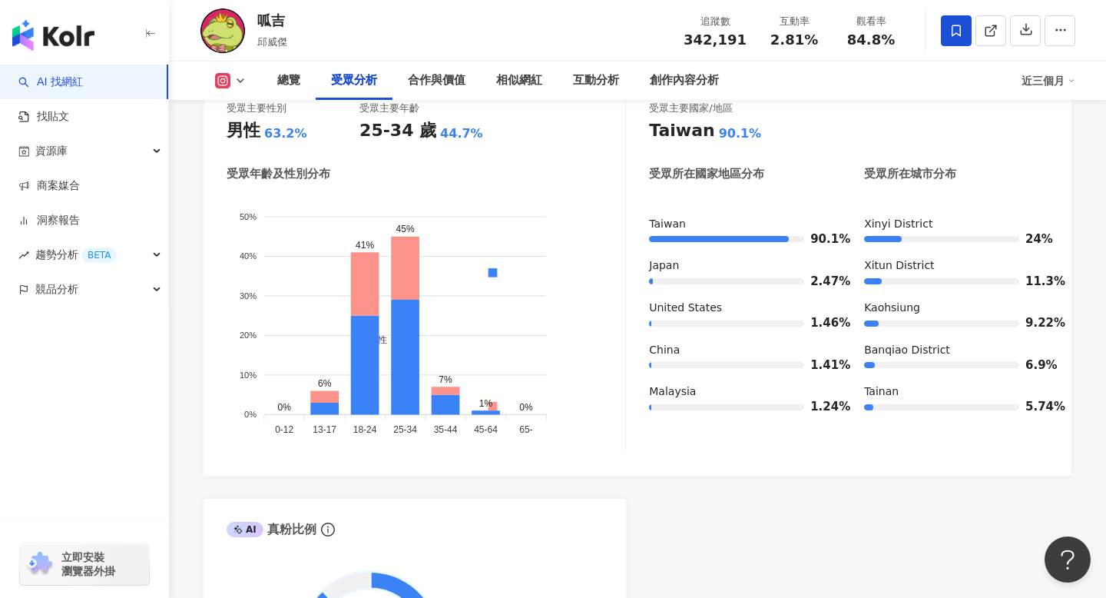
scroll to position [1409, 0]
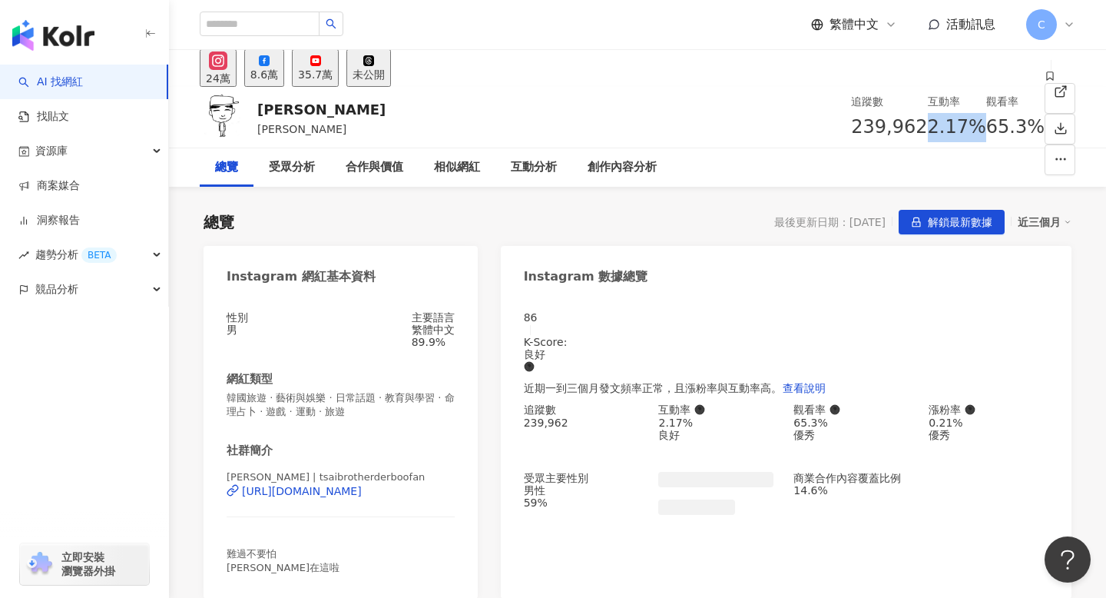
drag, startPoint x: 808, startPoint y: 128, endPoint x: 770, endPoint y: 127, distance: 38.4
click at [928, 127] on div "2.17%" at bounding box center [957, 127] width 58 height 29
drag, startPoint x: 744, startPoint y: 123, endPoint x: 690, endPoint y: 123, distance: 54.5
click at [851, 123] on div "239,962" at bounding box center [889, 127] width 76 height 29
copy span "239,962"
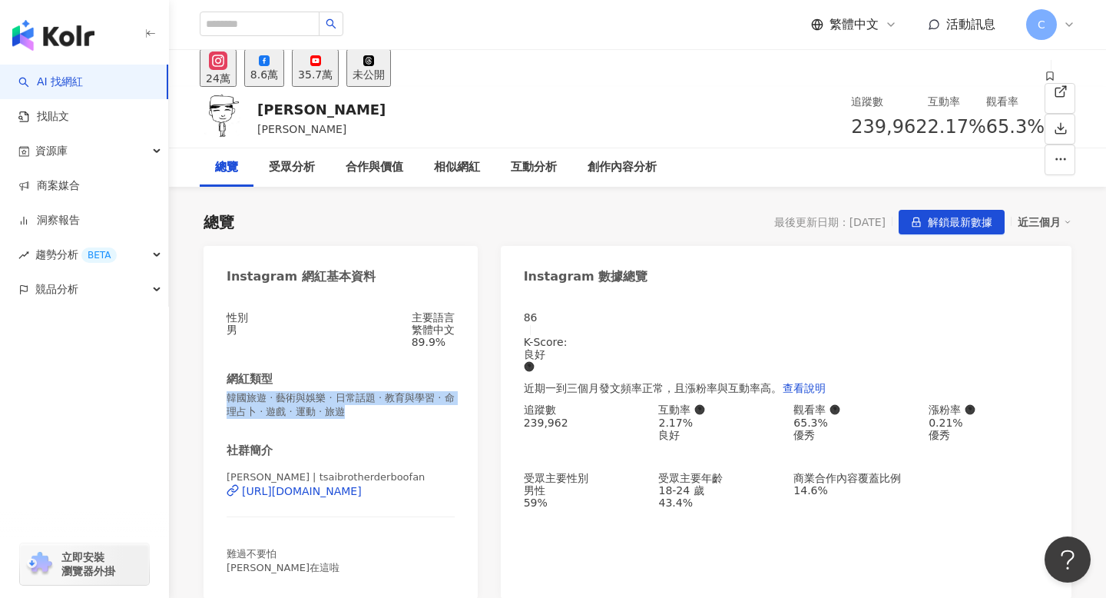
drag, startPoint x: 339, startPoint y: 419, endPoint x: 220, endPoint y: 406, distance: 120.5
click at [220, 406] on div "性別 男 主要語言 繁體中文 89.9% 網紅類型 韓國旅遊 · 藝術與娛樂 · 日常話題 · 教育與學習 · 命理占卜 · 遊戲 · 運動 · 旅遊 社群簡…" at bounding box center [341, 447] width 274 height 303
copy span "韓國旅遊 · 藝術與娛樂 · 日常話題 · 教育與學習 · 命理占卜 · 遊戲 · 運動 · 旅遊"
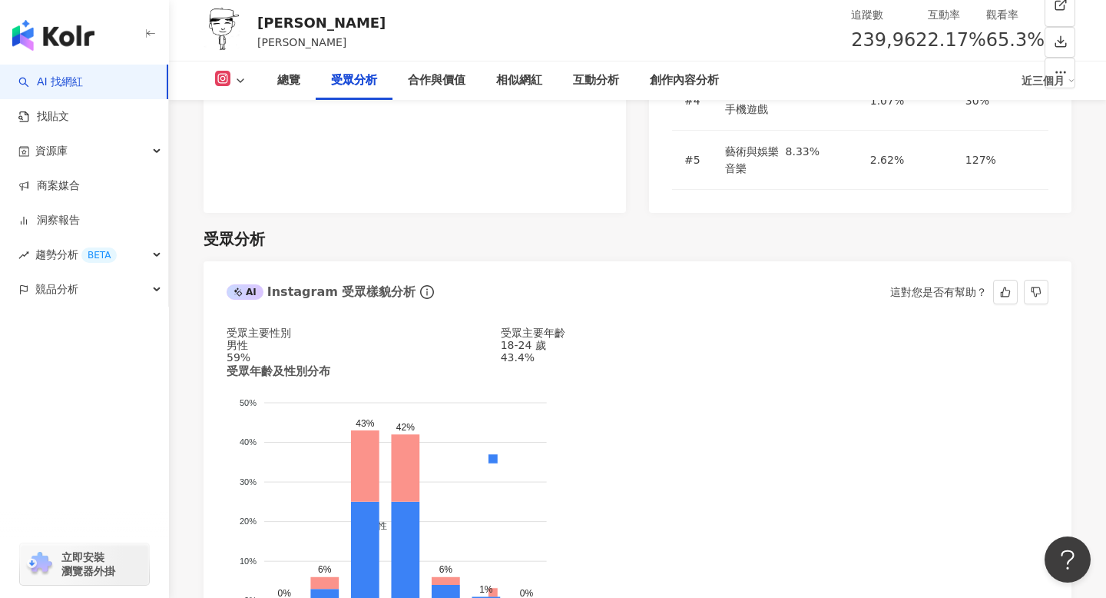
scroll to position [1392, 0]
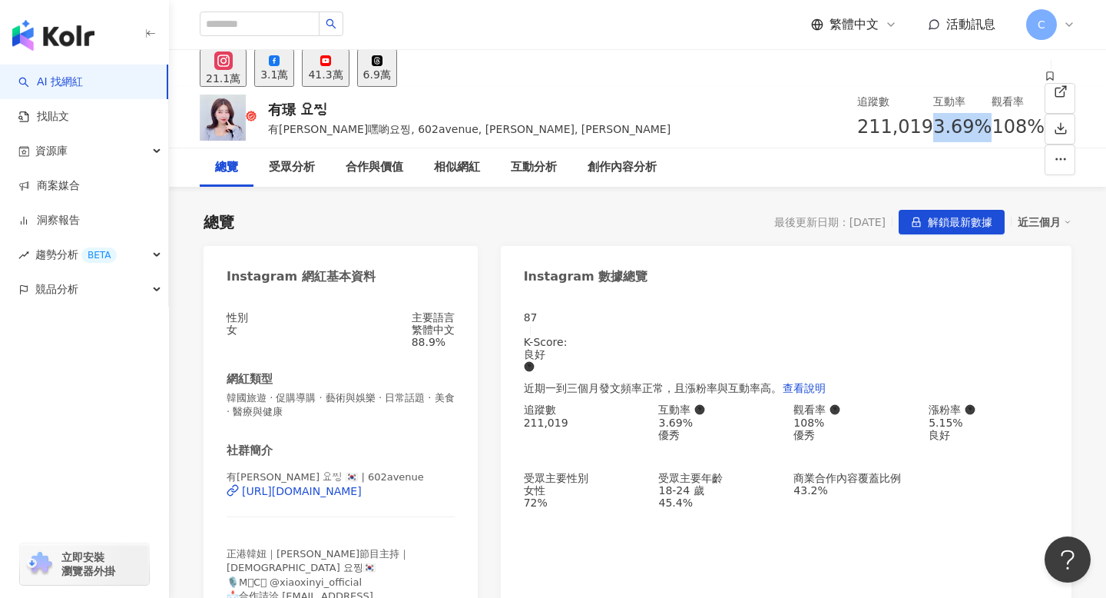
drag, startPoint x: 816, startPoint y: 124, endPoint x: 771, endPoint y: 124, distance: 45.3
click at [933, 124] on div "3.69%" at bounding box center [962, 127] width 58 height 29
copy span "3.69%"
drag, startPoint x: 740, startPoint y: 126, endPoint x: 689, endPoint y: 127, distance: 50.7
click at [857, 127] on div "211,019" at bounding box center [895, 127] width 76 height 29
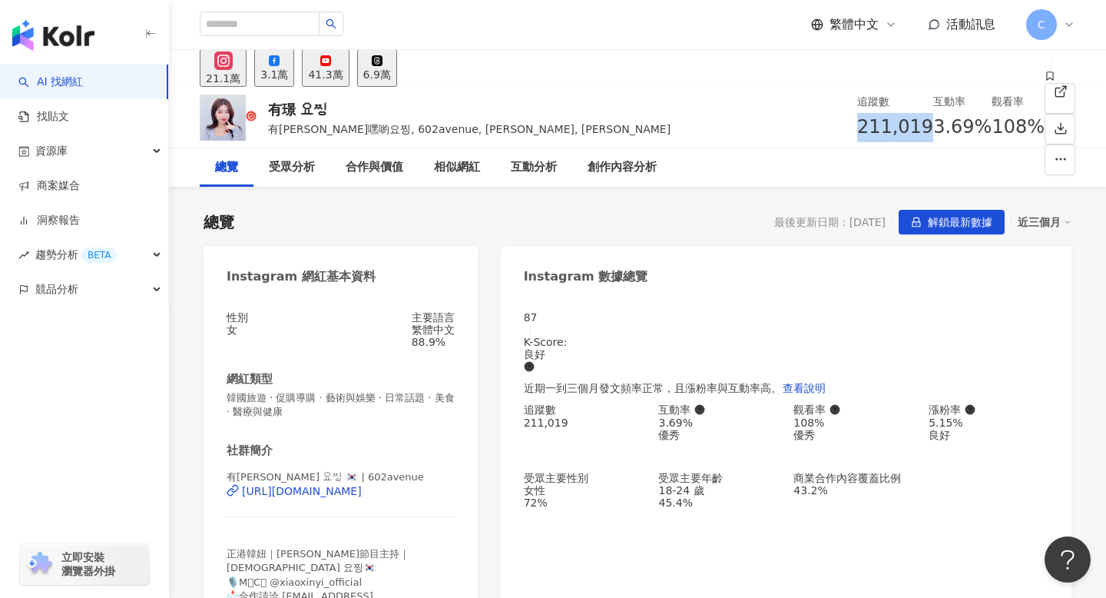
copy span "211,019"
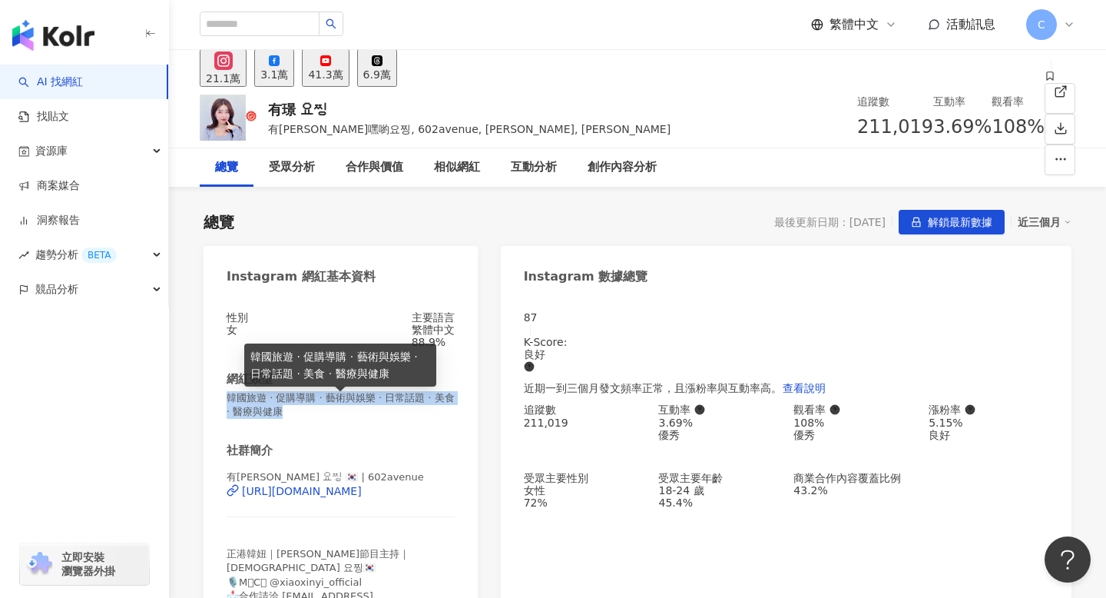
drag, startPoint x: 285, startPoint y: 416, endPoint x: 225, endPoint y: 405, distance: 61.0
click at [225, 405] on div "性別 女 主要語言 繁體中文 88.9% 網紅類型 韓國旅遊 · 促購導購 · 藝術與娛樂 · 日常話題 · 美食 · 醫療與健康 社群簡介 有[PERSON…" at bounding box center [341, 495] width 274 height 398
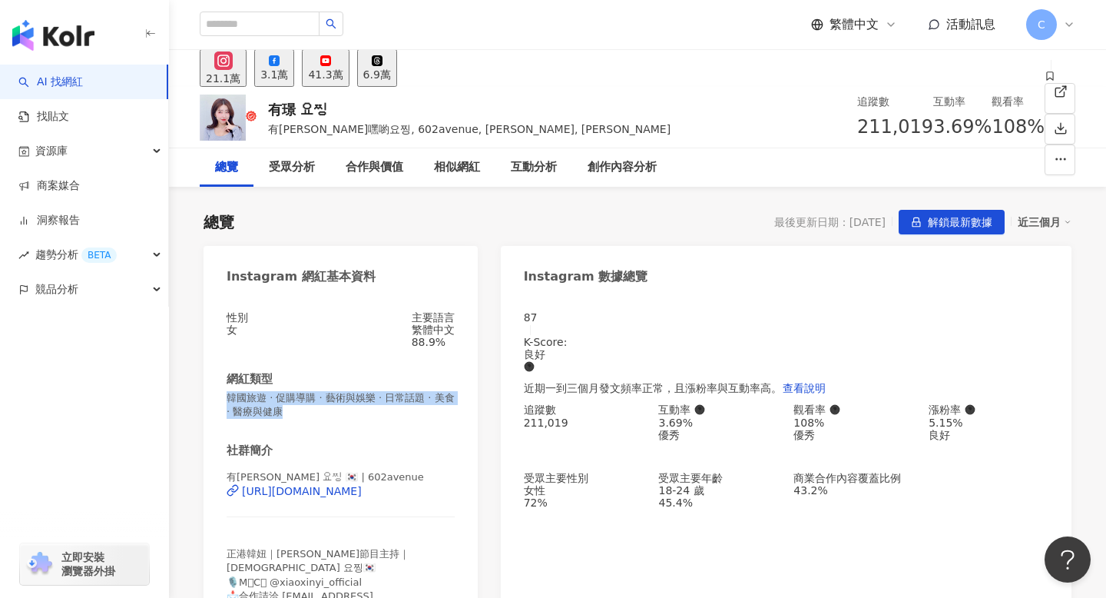
copy span "韓國旅遊 · 促購導購 · 藝術與娛樂 · 日常話題 · 美食 · 醫療與健康"
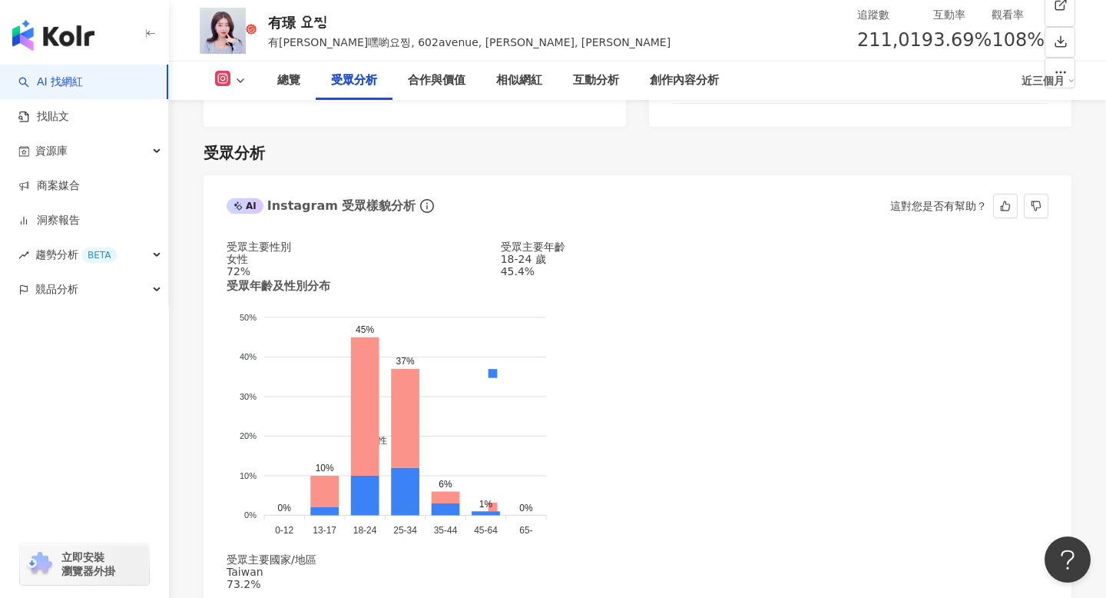
scroll to position [1489, 0]
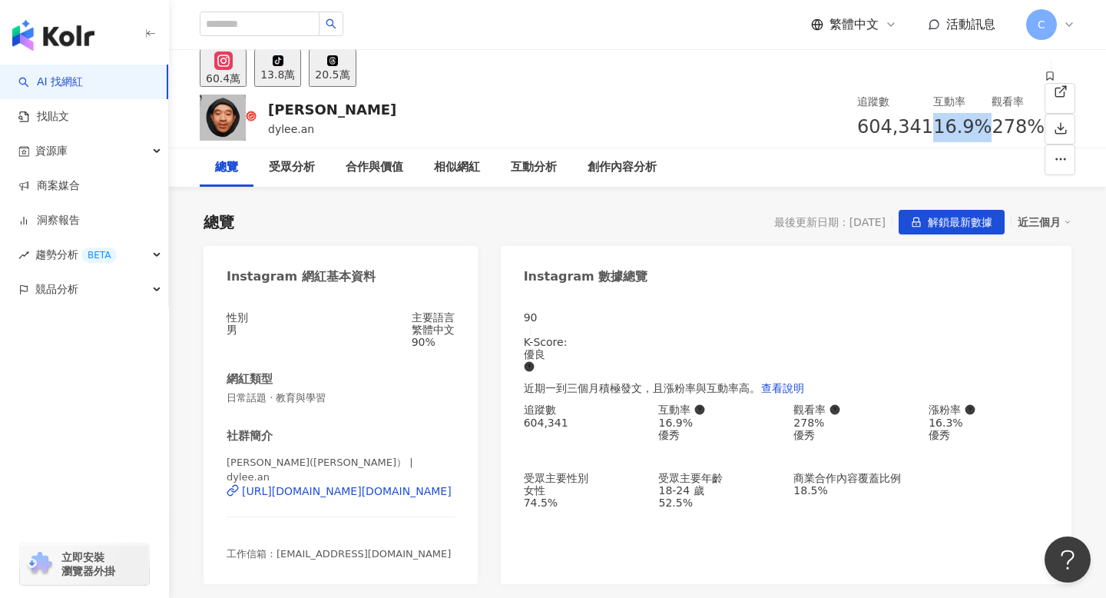
drag, startPoint x: 815, startPoint y: 134, endPoint x: 766, endPoint y: 131, distance: 49.2
click at [857, 131] on div "追蹤數 604,341 互動率 16.9% 觀看率 278%" at bounding box center [950, 117] width 187 height 61
copy span "16.9%"
drag, startPoint x: 753, startPoint y: 129, endPoint x: 664, endPoint y: 129, distance: 89.9
click at [664, 129] on div "[PERSON_NAME][PERSON_NAME] 追蹤數 604,341 互動率 16.9% 觀看率 278%" at bounding box center [637, 117] width 937 height 61
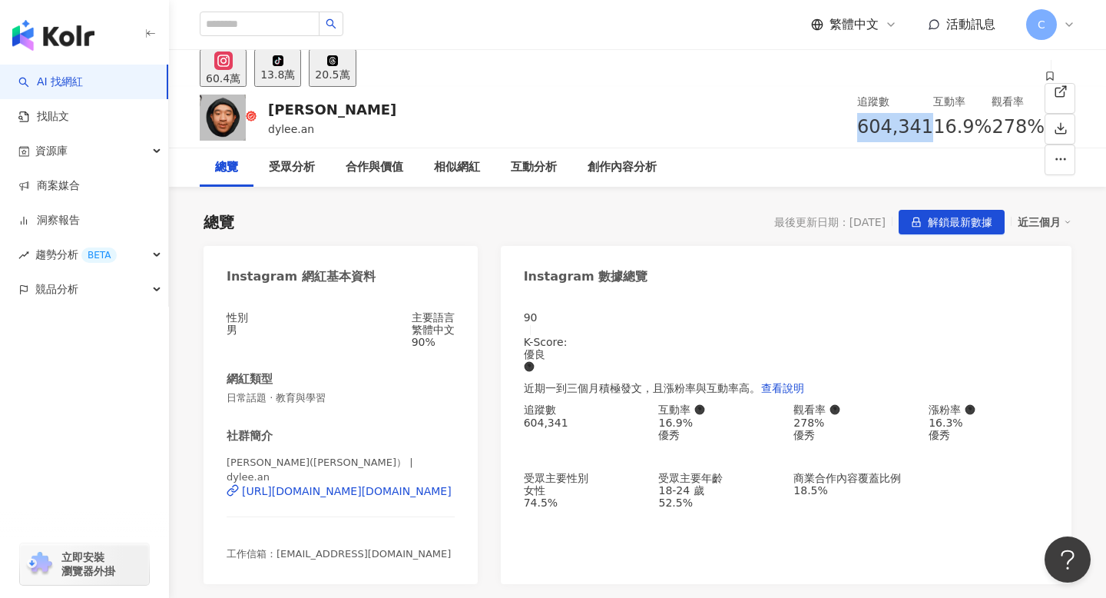
copy span "604,341"
click at [313, 412] on div "性別 男 主要語言 繁體中文 90% 網紅類型 日常話題 · 教育與學習 社群簡介 [PERSON_NAME]([PERSON_NAME]） | dylee.…" at bounding box center [341, 436] width 228 height 250
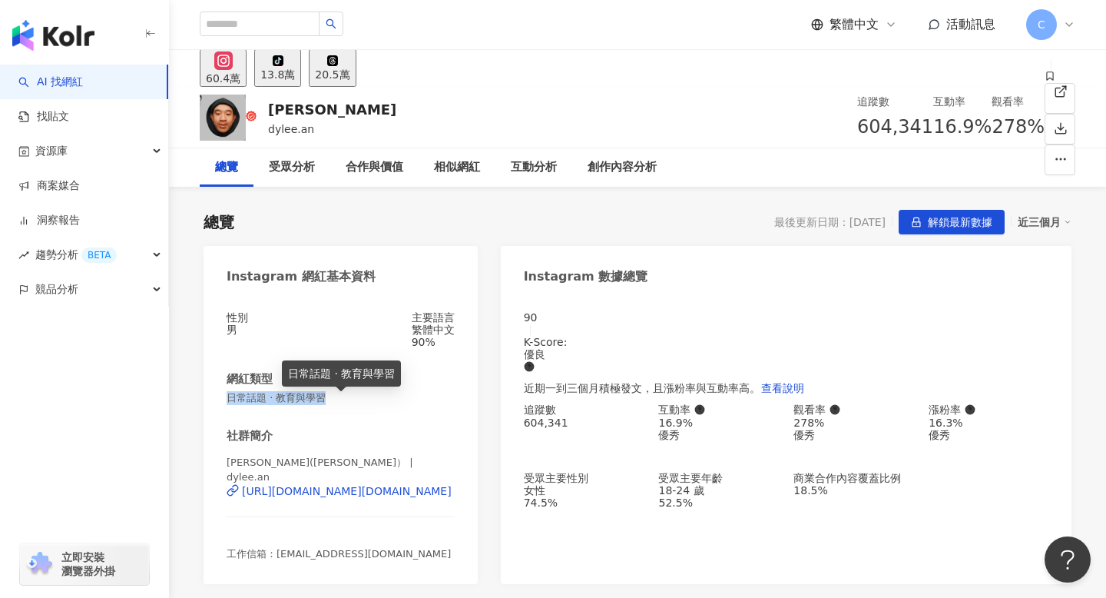
drag, startPoint x: 320, startPoint y: 405, endPoint x: 230, endPoint y: 396, distance: 90.3
click at [230, 396] on span "日常話題 · 教育與學習" at bounding box center [341, 398] width 228 height 14
copy span "日常話題 · 教育與學習"
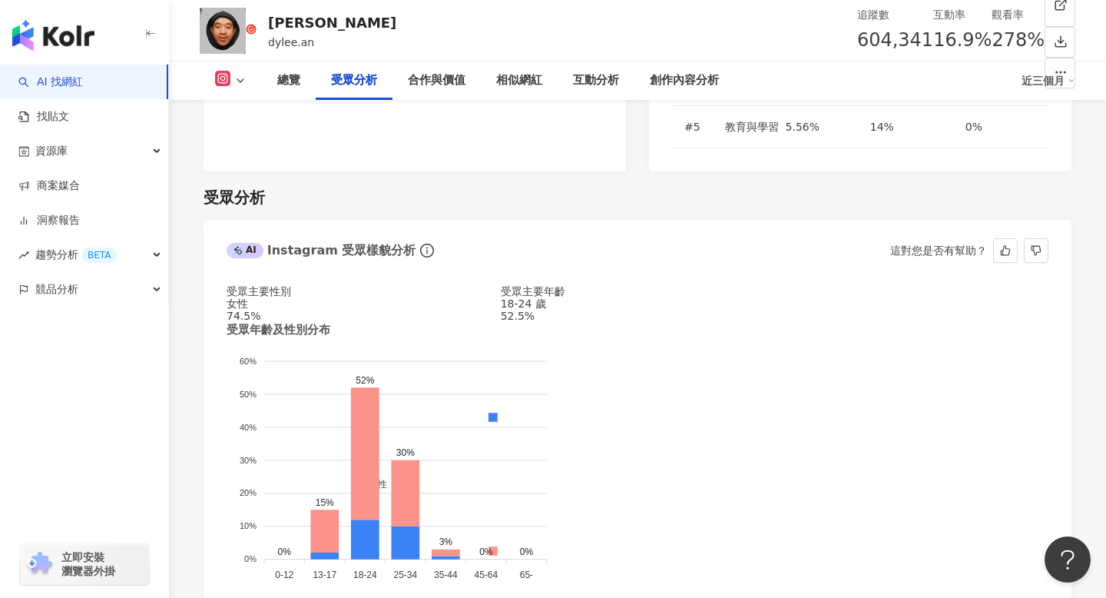
scroll to position [1403, 0]
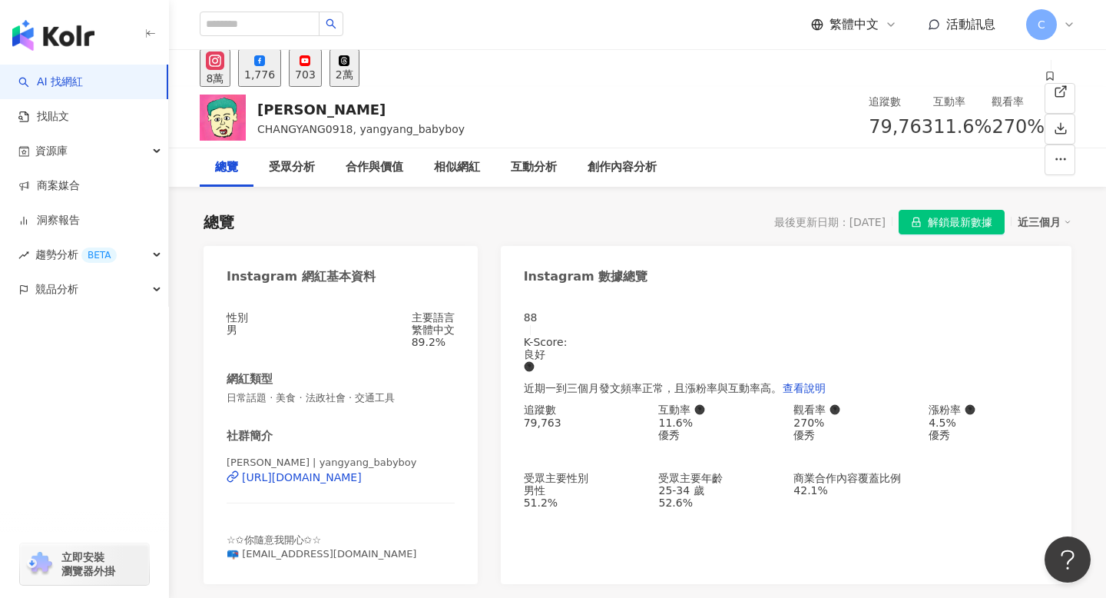
click at [933, 124] on div "11.6%" at bounding box center [962, 127] width 58 height 29
drag, startPoint x: 746, startPoint y: 127, endPoint x: 688, endPoint y: 124, distance: 57.7
click at [869, 124] on div "79,763" at bounding box center [901, 127] width 65 height 29
copy span "79,763"
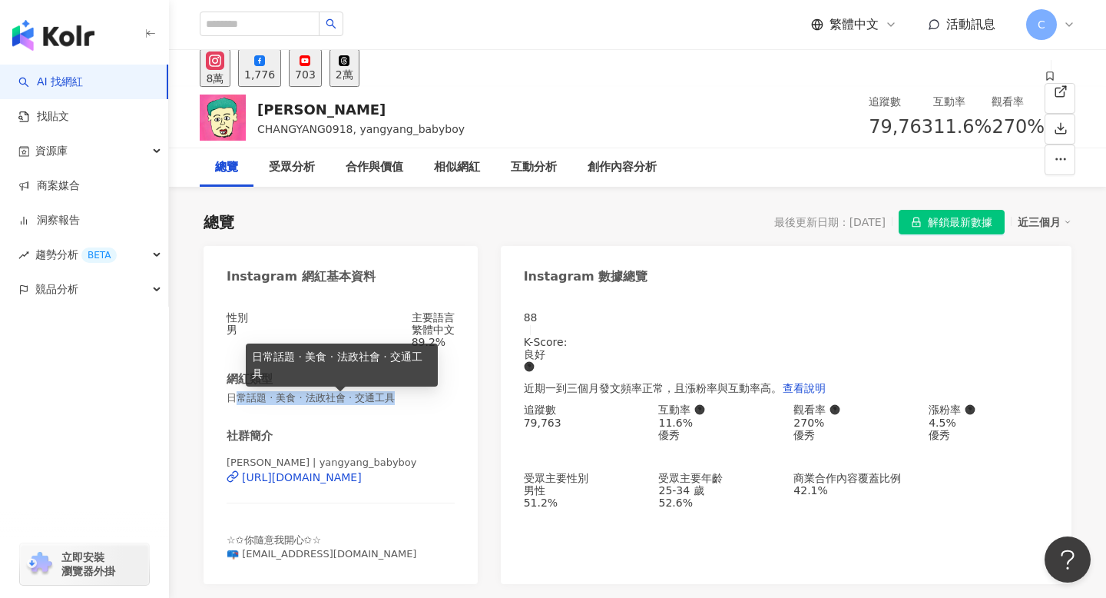
drag, startPoint x: 422, startPoint y: 406, endPoint x: 236, endPoint y: 402, distance: 186.7
click at [236, 402] on span "日常話題 · 美食 · 法政社會 · 交通工具" at bounding box center [341, 398] width 228 height 14
drag, startPoint x: 227, startPoint y: 403, endPoint x: 392, endPoint y: 405, distance: 165.1
click at [392, 405] on span "日常話題 · 美食 · 法政社會 · 交通工具" at bounding box center [341, 398] width 228 height 14
copy span "日常話題 · 美食 · 法政社會 · 交通工具"
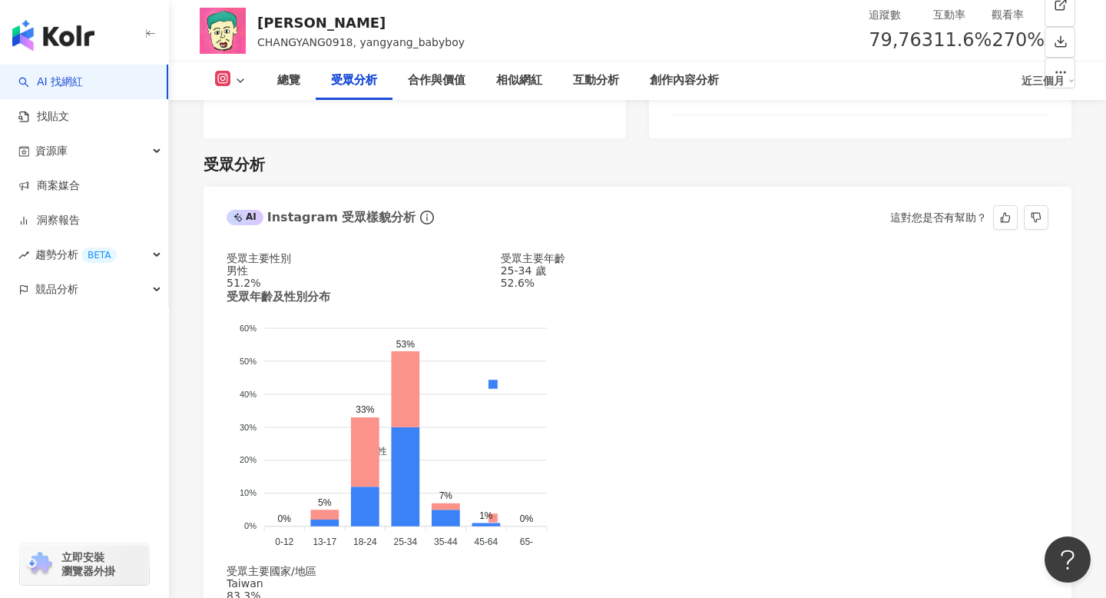
scroll to position [1380, 0]
